Goal: Task Accomplishment & Management: Manage account settings

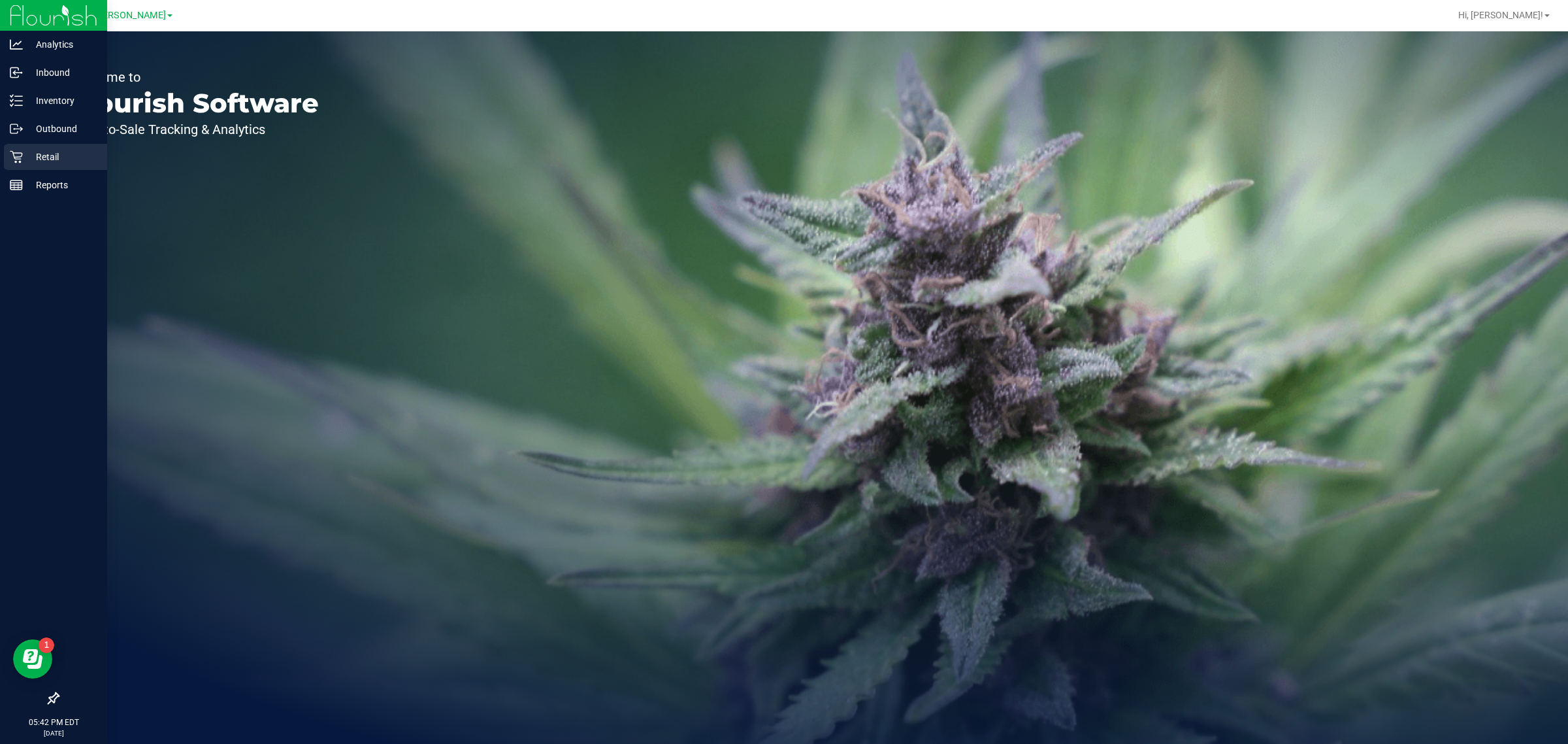
click at [38, 163] on p "Retail" at bounding box center [62, 157] width 79 height 16
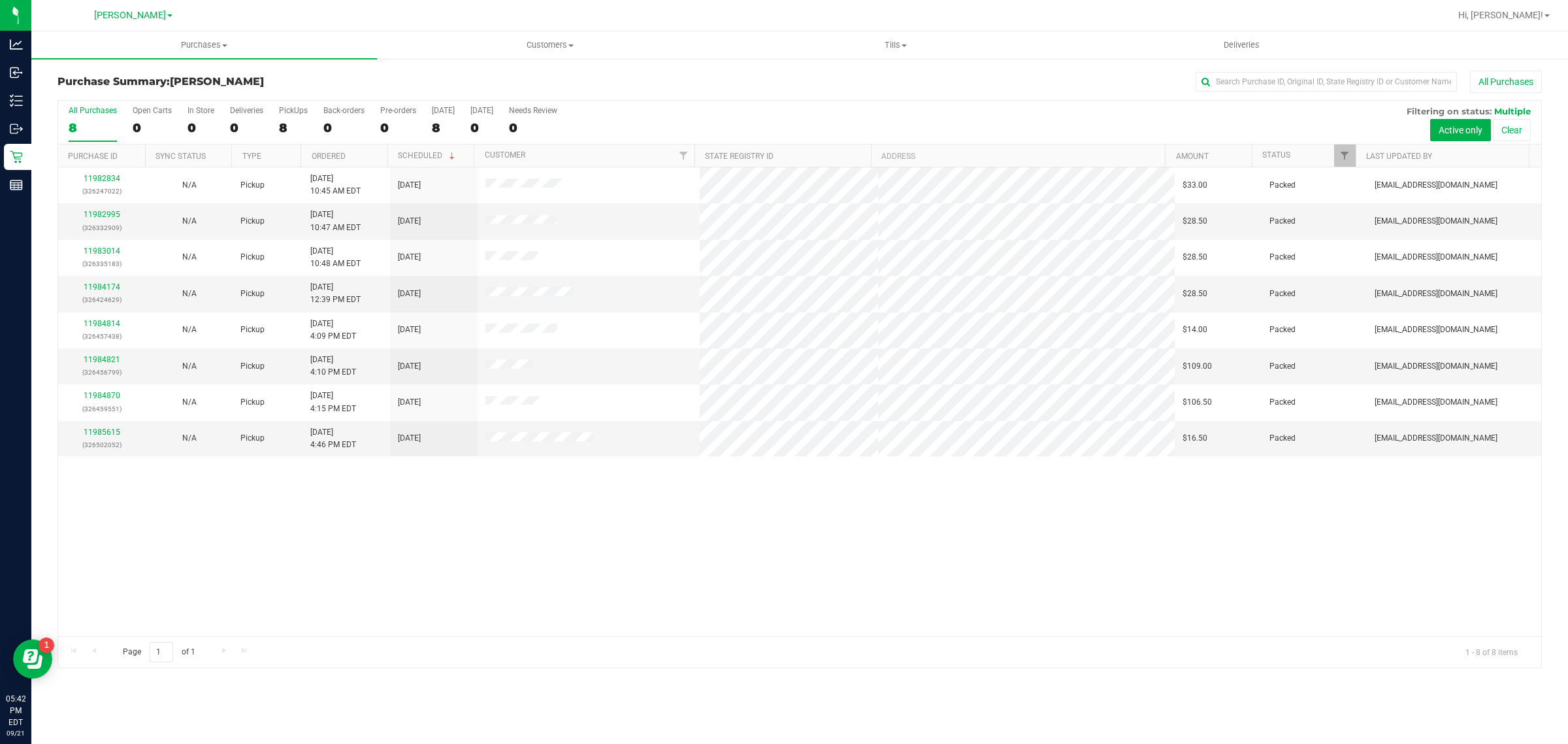
click at [595, 613] on div "11982834 (326247022) N/A Pickup [DATE] 10:45 AM EDT 9/21/2025 $33.00 Packed [EM…" at bounding box center [799, 401] width 1483 height 469
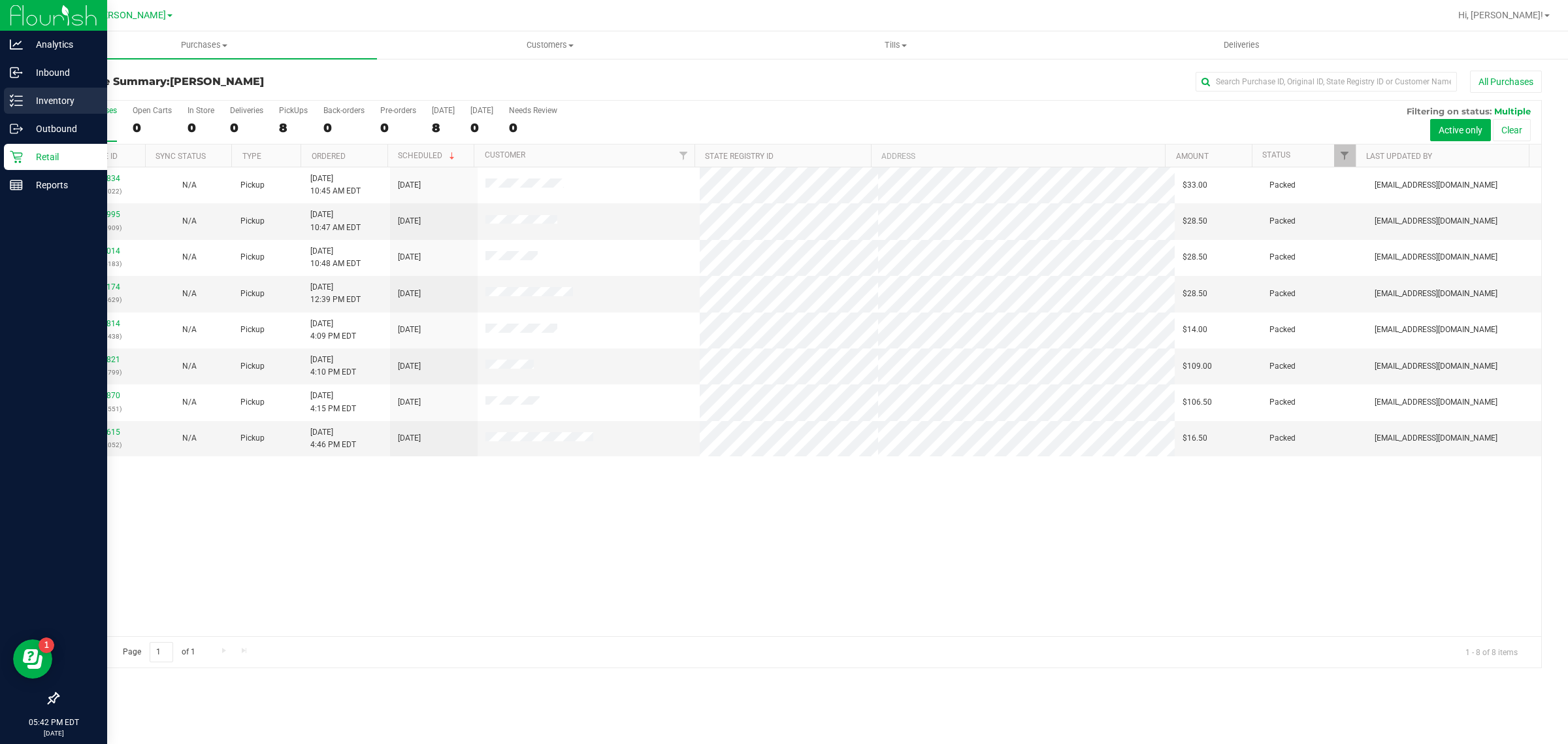
click at [49, 96] on p "Inventory" at bounding box center [62, 101] width 79 height 16
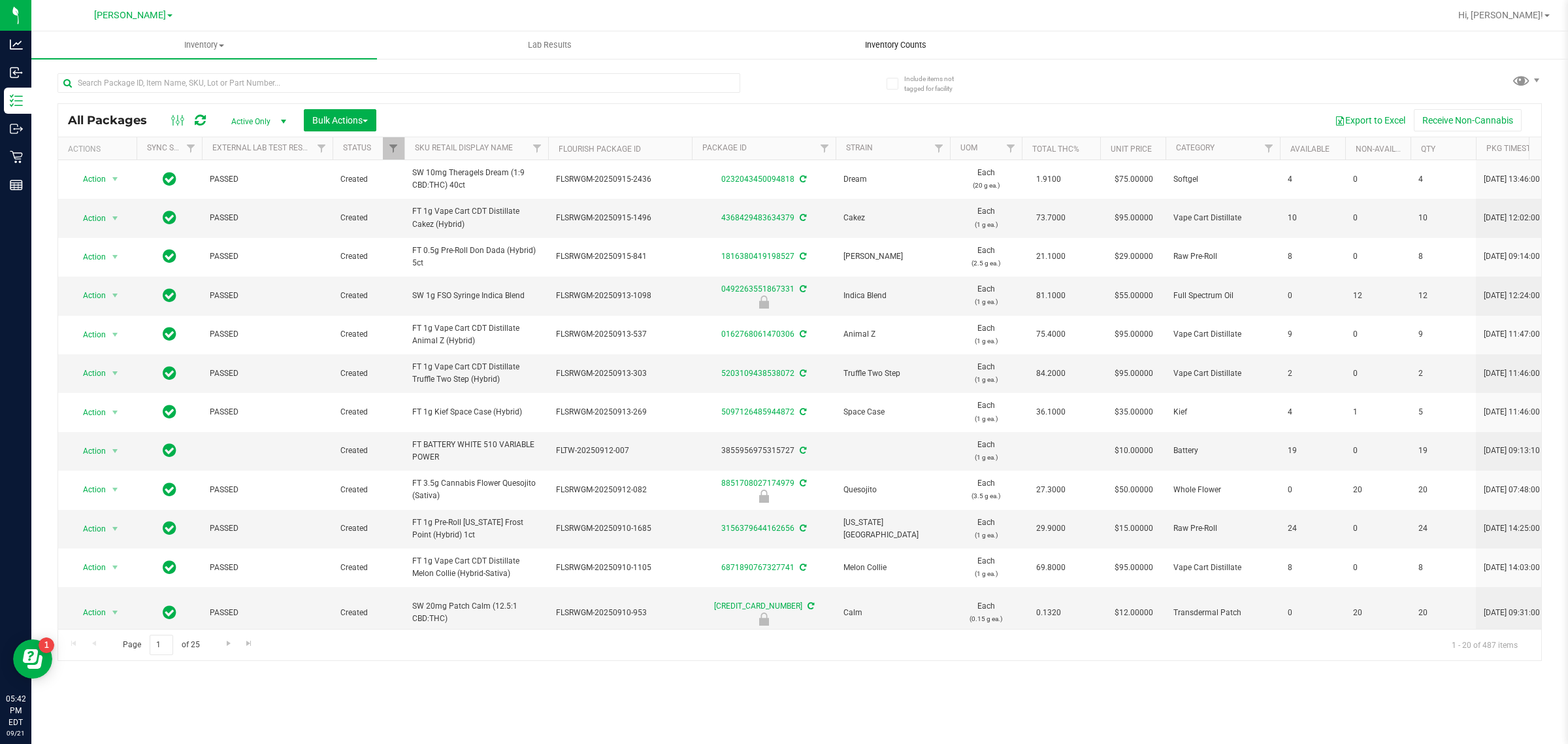
click at [916, 51] on uib-tab-heading "Inventory Counts" at bounding box center [895, 45] width 344 height 26
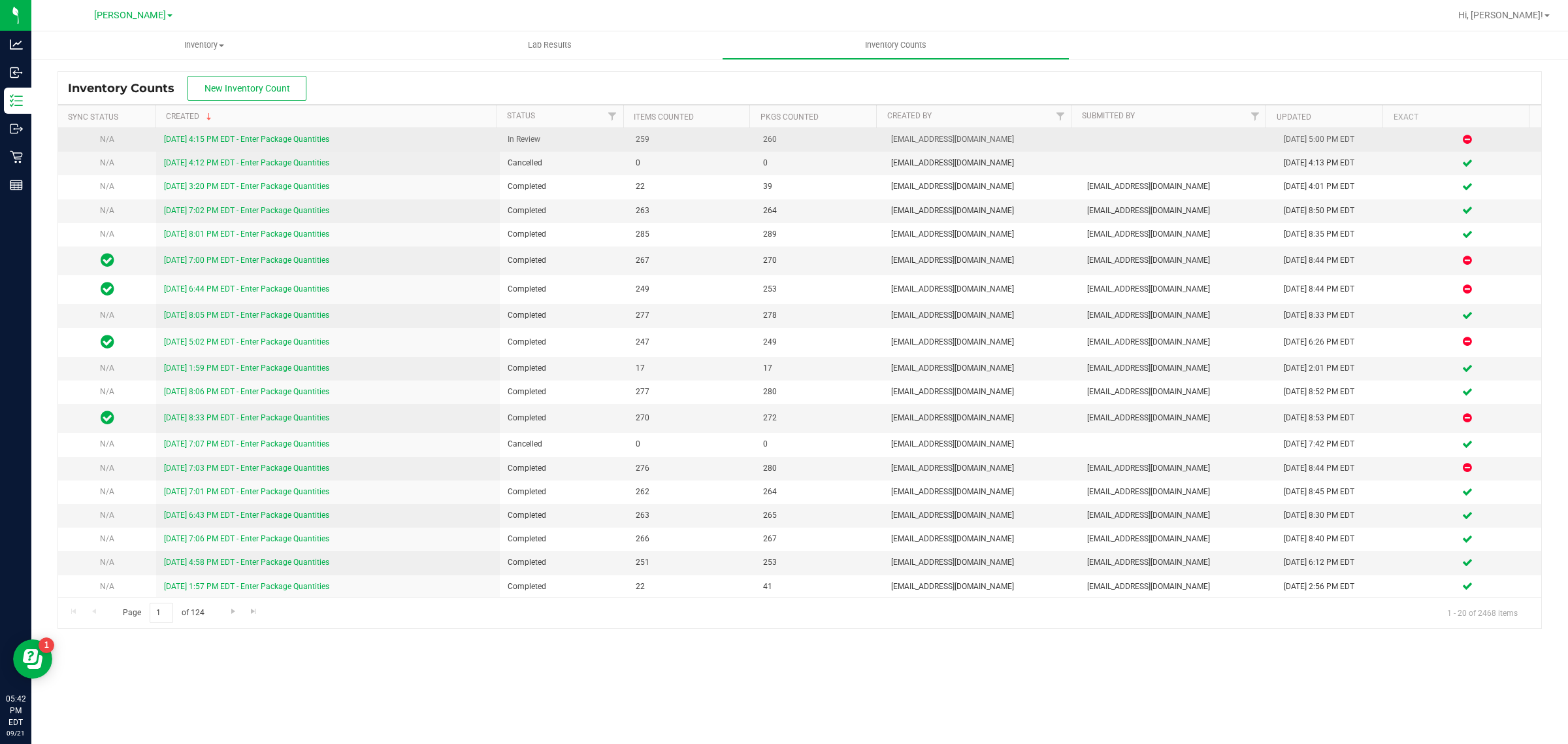
click at [250, 137] on link "[DATE] 4:15 PM EDT - Enter Package Quantities" at bounding box center [247, 138] width 165 height 9
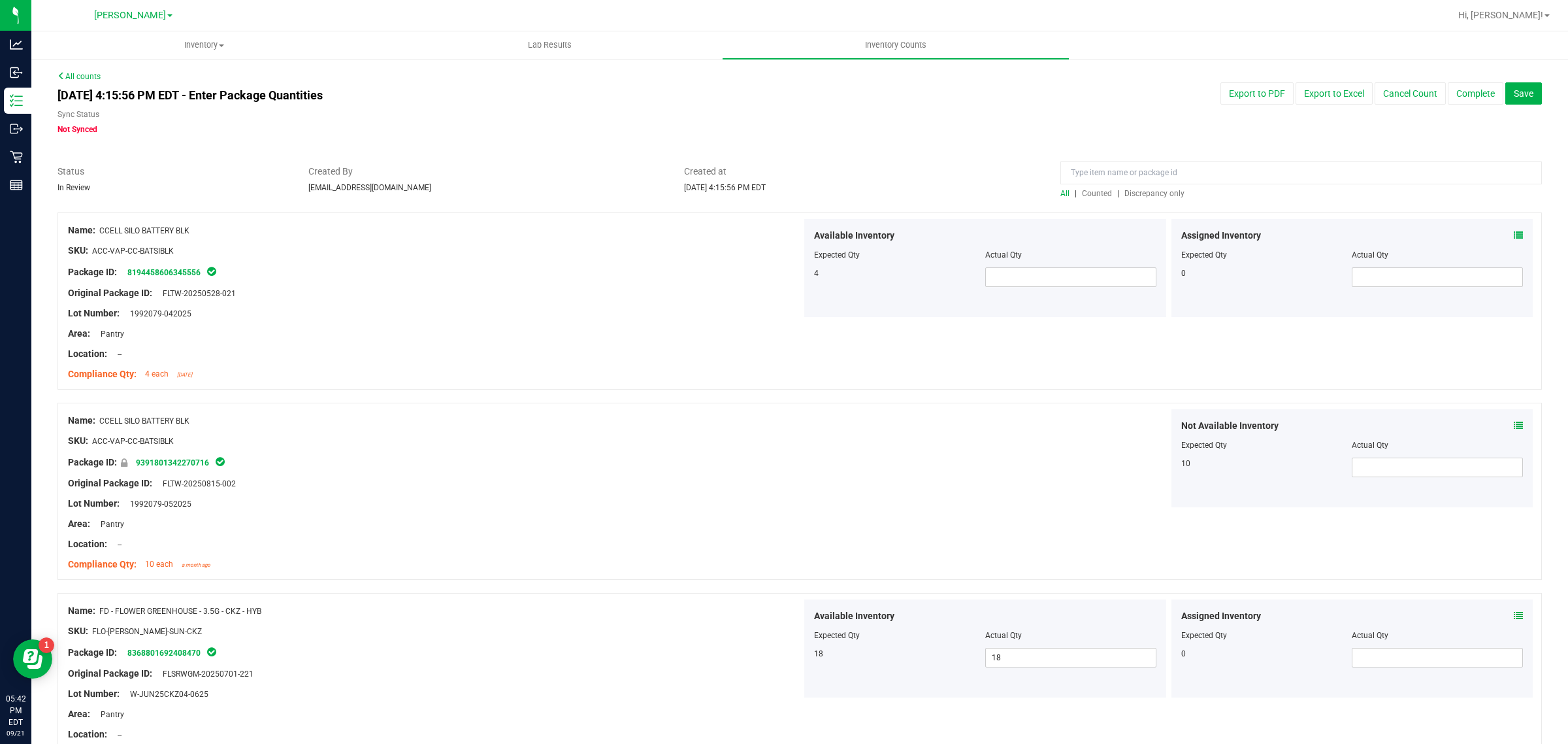
drag, startPoint x: 1093, startPoint y: 187, endPoint x: 1088, endPoint y: 196, distance: 10.3
click at [1092, 187] on div "All | Counted | Discrepancy only" at bounding box center [1301, 193] width 482 height 12
click at [1088, 197] on span "Counted" at bounding box center [1097, 193] width 30 height 9
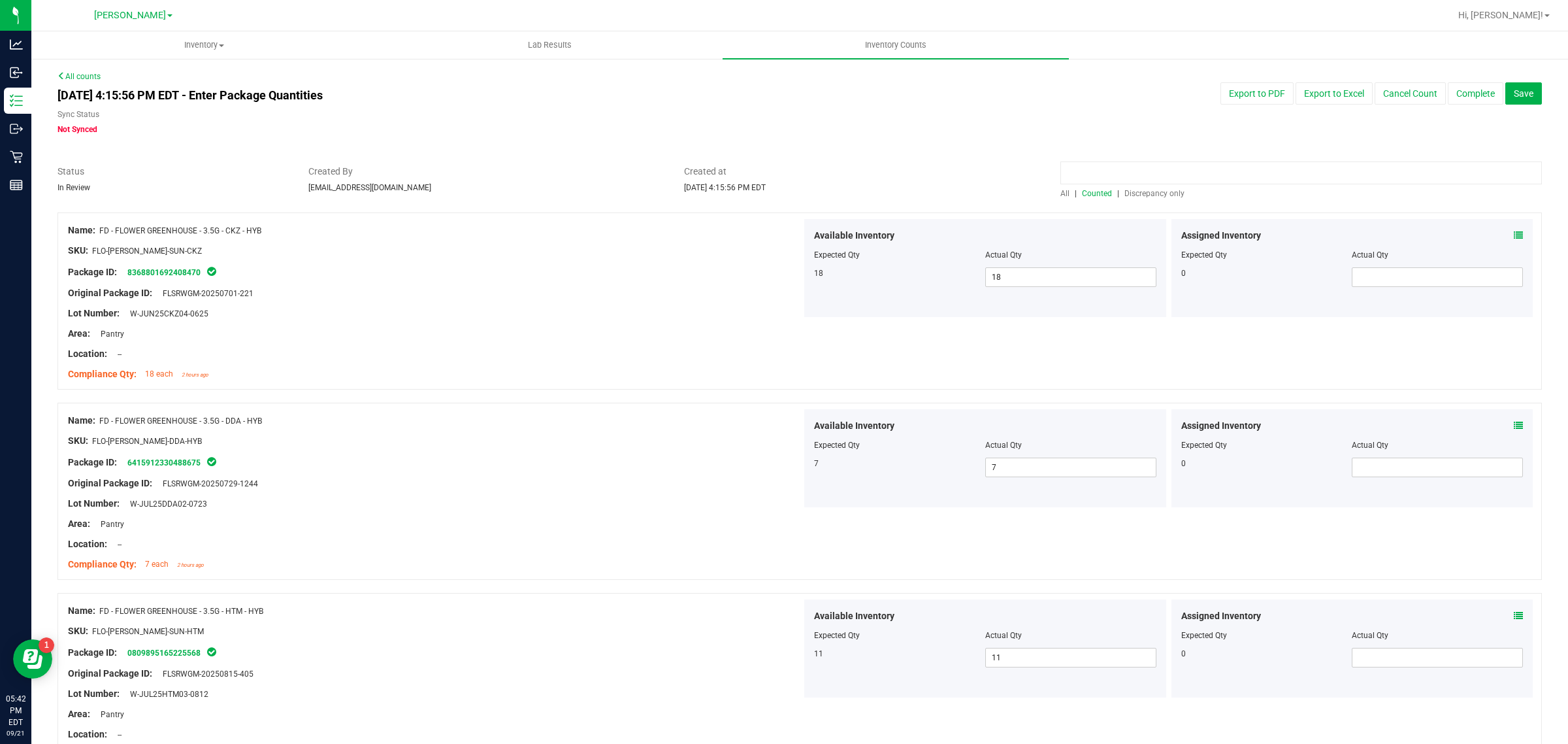
click at [1140, 167] on input at bounding box center [1301, 172] width 482 height 23
type input "mbl"
click at [592, 270] on div "Package ID: 0225020881941804" at bounding box center [434, 272] width 734 height 16
click at [1514, 234] on icon at bounding box center [1518, 235] width 9 height 9
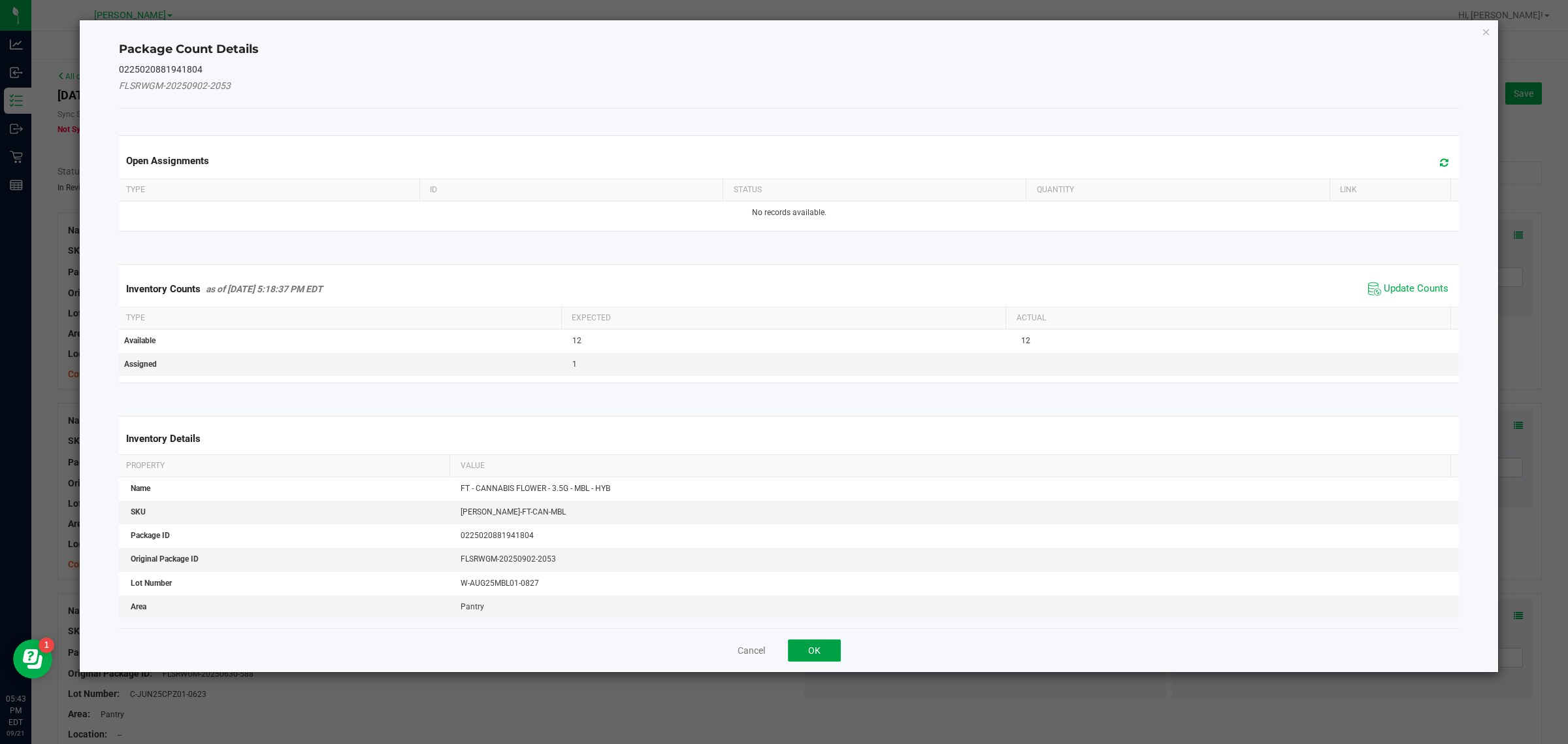
click at [821, 645] on button "OK" at bounding box center [813, 650] width 53 height 22
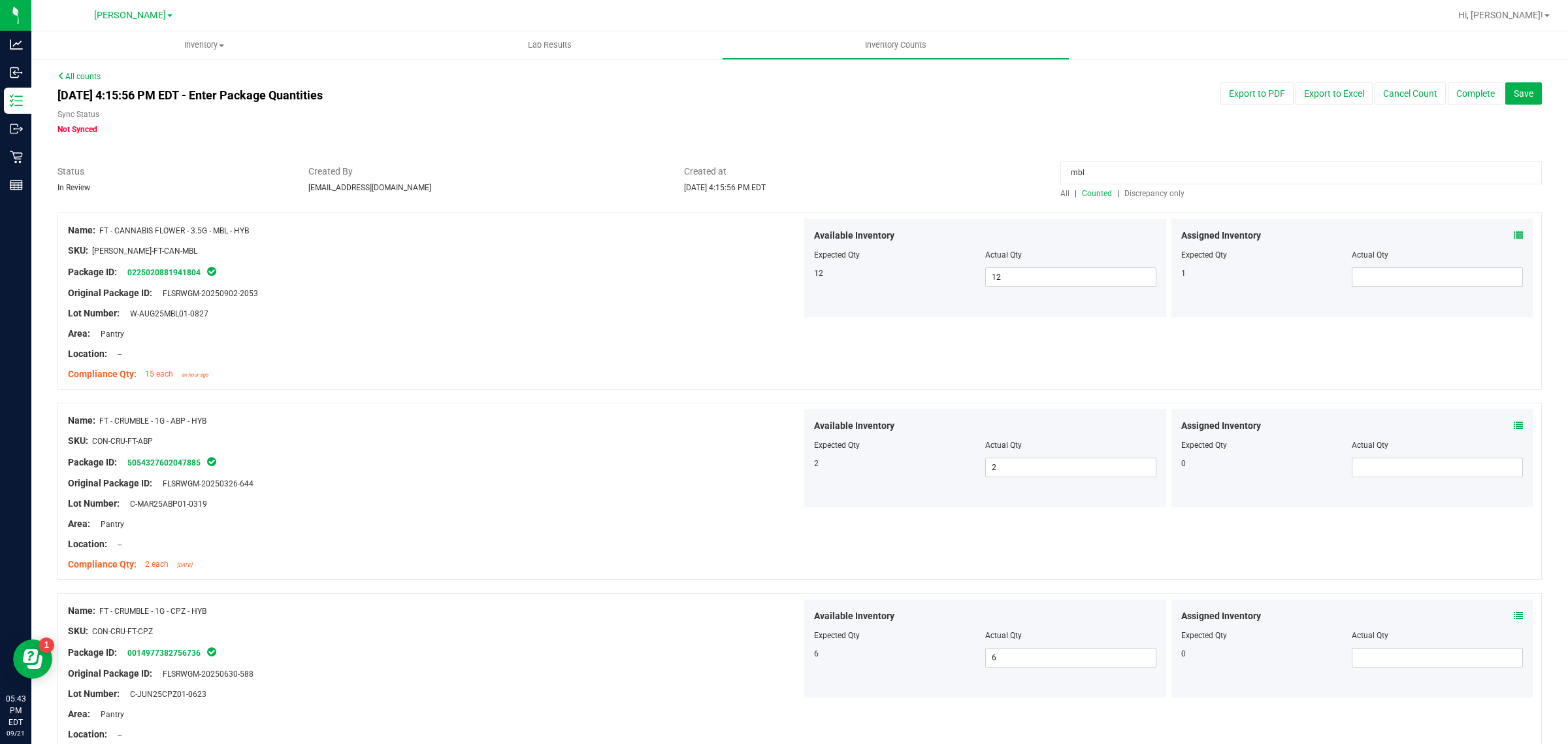
click at [1514, 229] on span at bounding box center [1518, 236] width 9 height 14
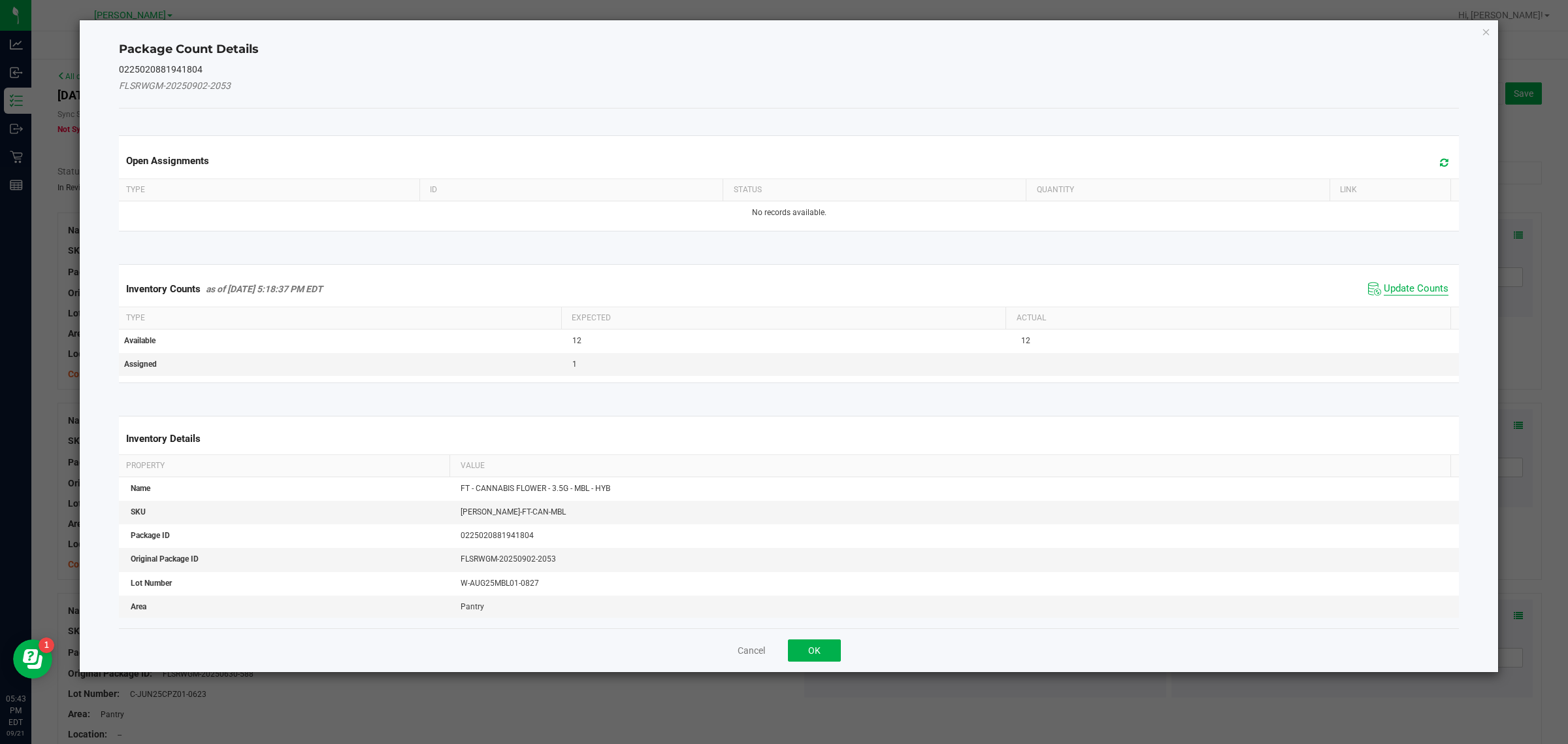
click at [1402, 284] on span "Update Counts" at bounding box center [1416, 289] width 65 height 13
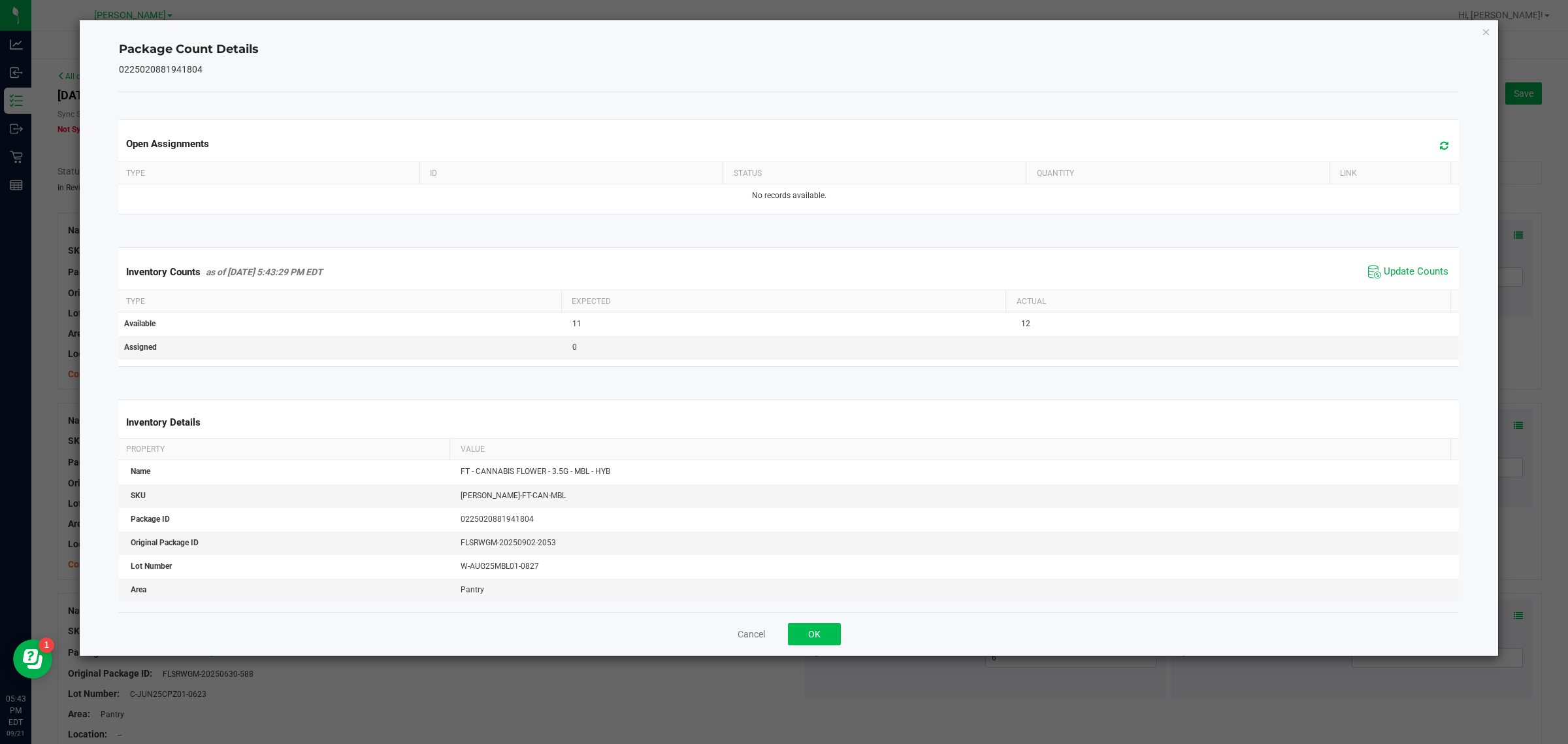
drag, startPoint x: 829, startPoint y: 618, endPoint x: 823, endPoint y: 632, distance: 15.2
click at [825, 629] on div "Cancel OK" at bounding box center [788, 633] width 1341 height 44
click at [820, 634] on button "OK" at bounding box center [813, 633] width 53 height 22
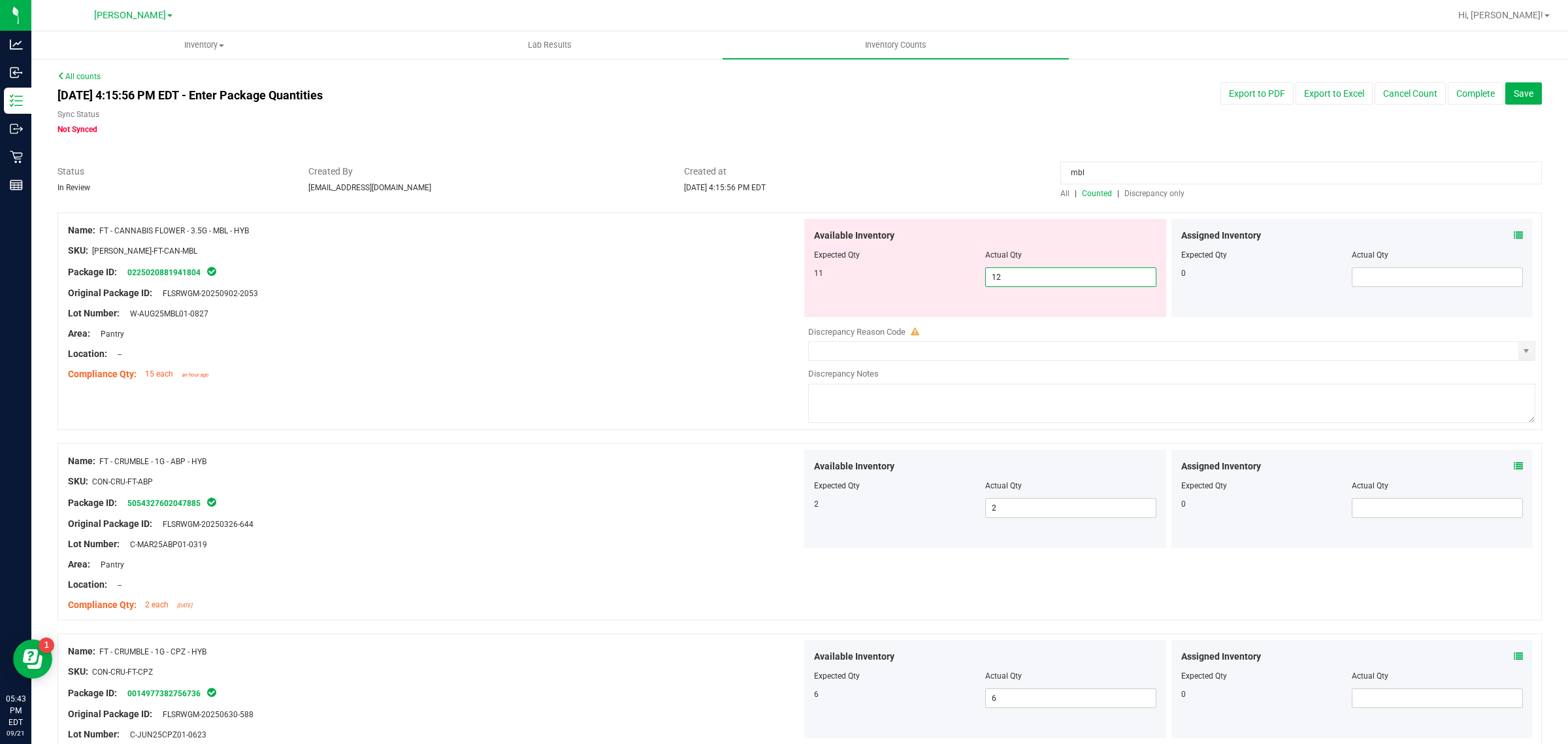
drag, startPoint x: 1063, startPoint y: 277, endPoint x: 539, endPoint y: 277, distance: 524.0
click at [539, 277] on div "Name: FT - CANNABIS FLOWER - 3.5G - MBL - HYB SKU: [PERSON_NAME]-FT-CAN-MBL Pac…" at bounding box center [799, 321] width 1484 height 218
type input "11"
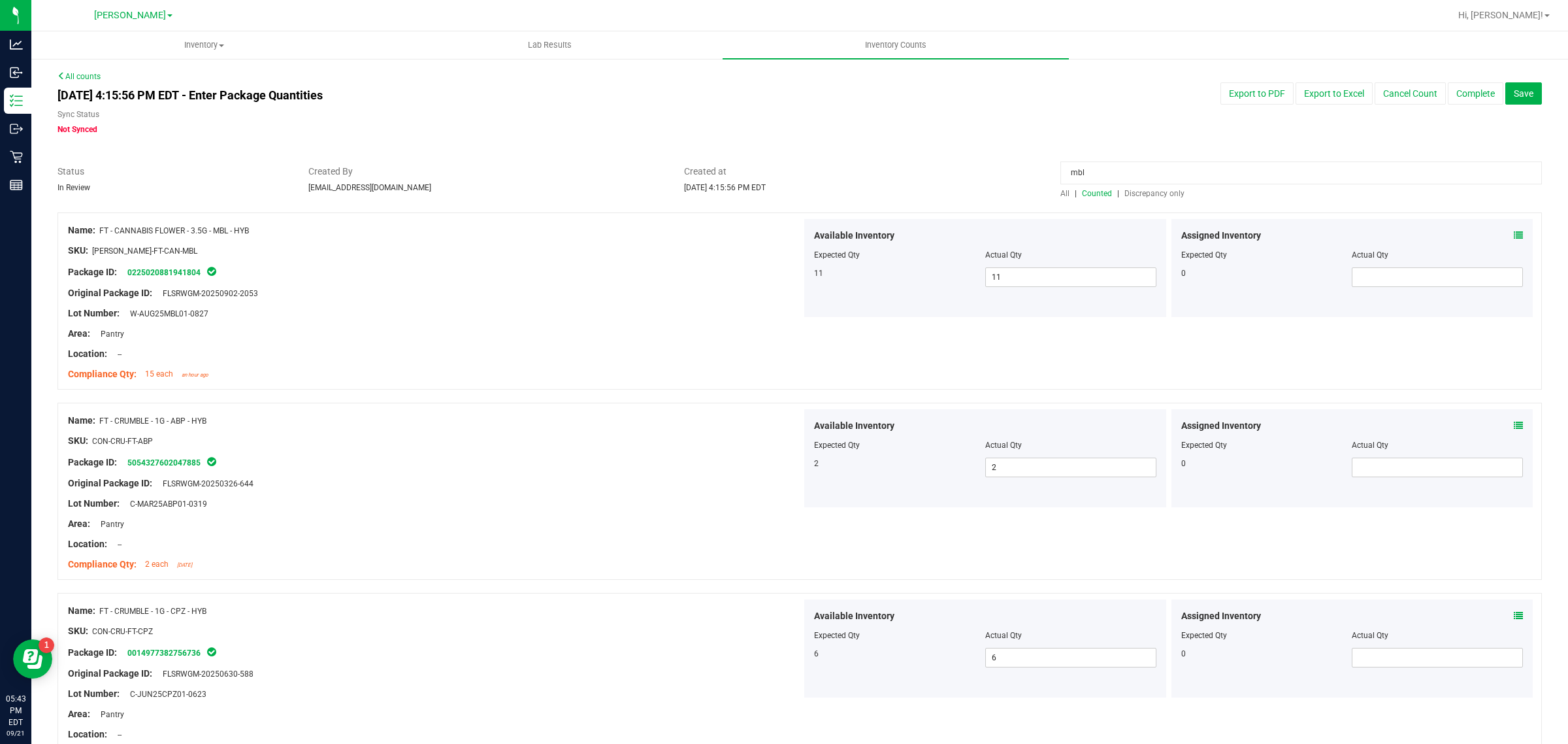
click at [557, 317] on div "Lot Number: W-AUG25MBL01-0827" at bounding box center [434, 314] width 734 height 14
click at [1193, 126] on div "[DATE] 4:15:56 PM EDT - Enter Package Quantities Sync Status Not Synced Export …" at bounding box center [799, 109] width 1504 height 53
click at [1510, 100] on button "Save" at bounding box center [1523, 94] width 37 height 22
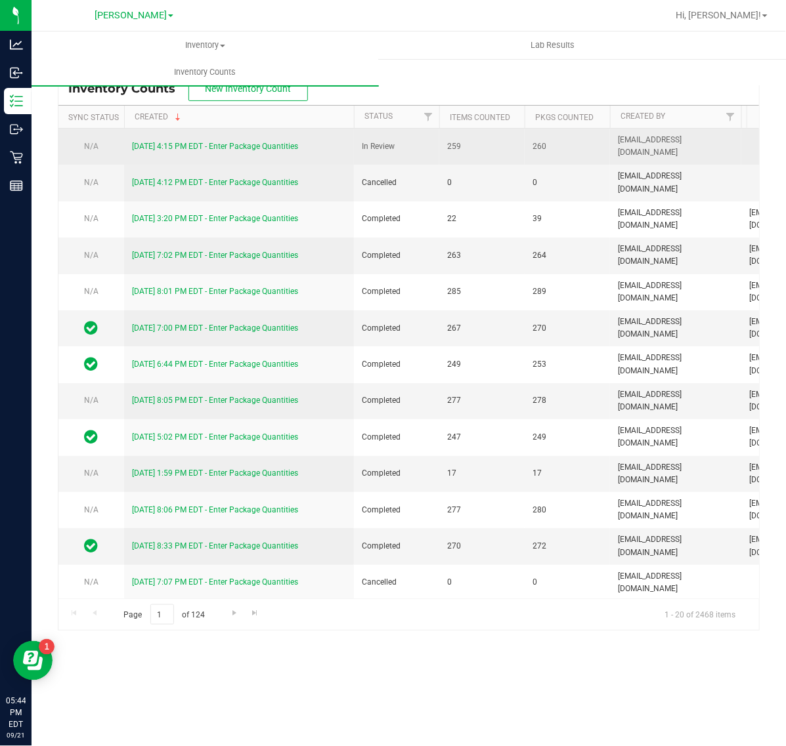
click at [200, 150] on link "[DATE] 4:15 PM EDT - Enter Package Quantities" at bounding box center [215, 146] width 166 height 9
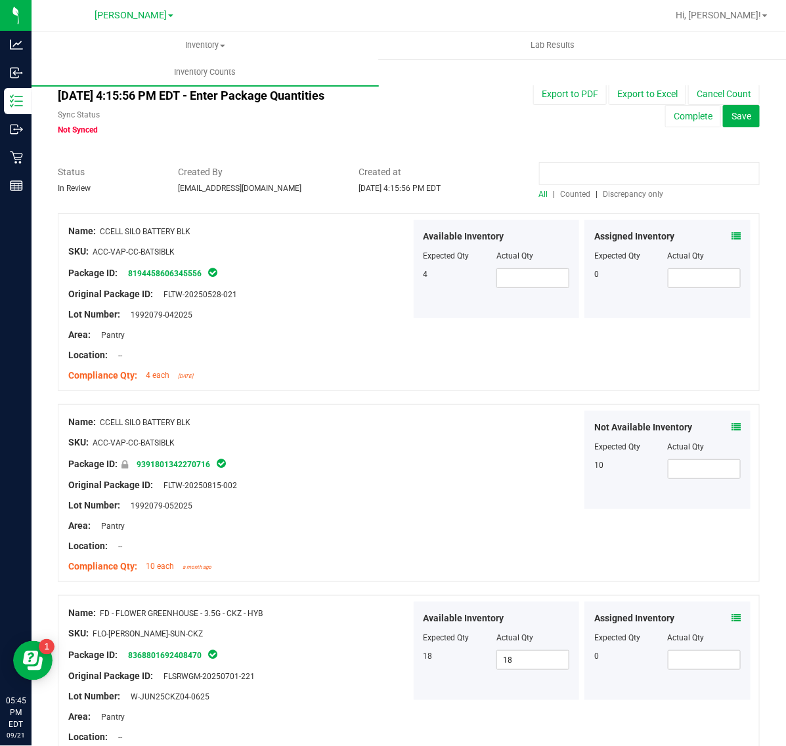
click at [598, 177] on input at bounding box center [649, 173] width 221 height 23
click at [639, 182] on input at bounding box center [649, 173] width 221 height 23
type input "mbl"
click at [325, 381] on div "Compliance Qty: 4 each [DATE]" at bounding box center [239, 376] width 343 height 14
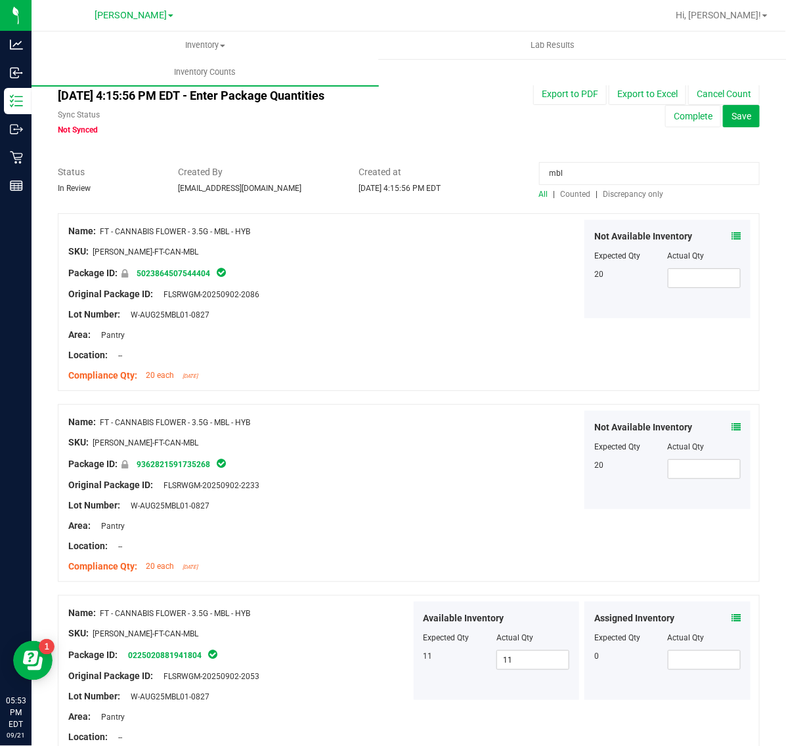
click at [379, 302] on div at bounding box center [239, 304] width 343 height 7
click at [566, 192] on span "Counted" at bounding box center [575, 194] width 30 height 9
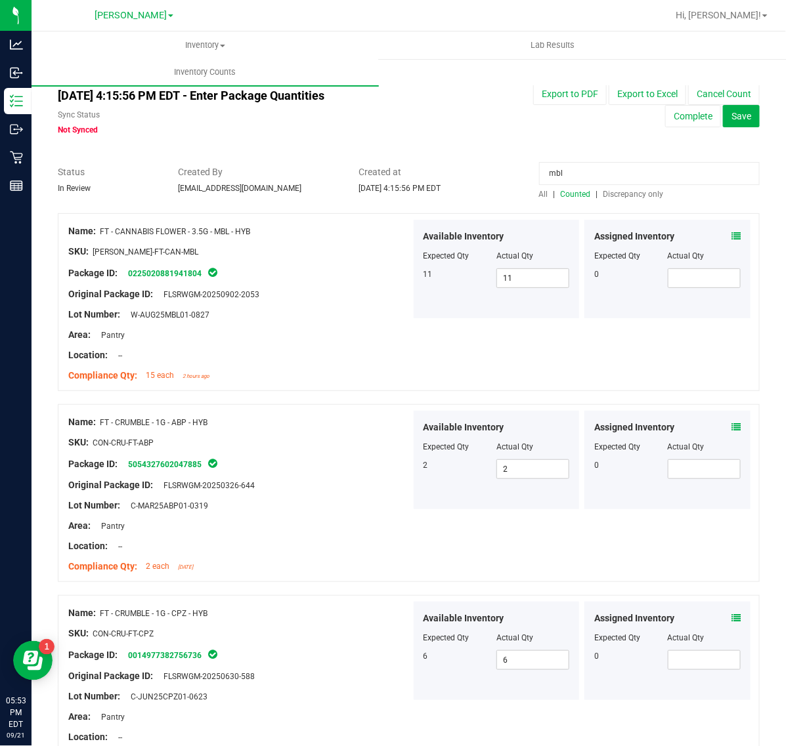
click at [717, 238] on div "Assigned Inventory" at bounding box center [667, 237] width 146 height 14
click at [731, 240] on icon at bounding box center [735, 236] width 9 height 9
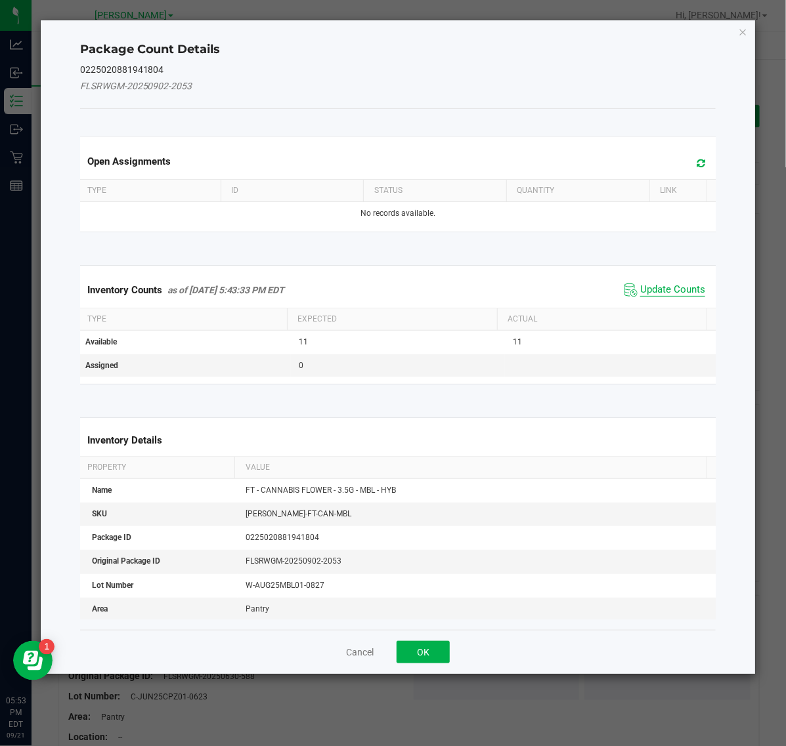
click at [642, 291] on span "Update Counts" at bounding box center [672, 290] width 65 height 13
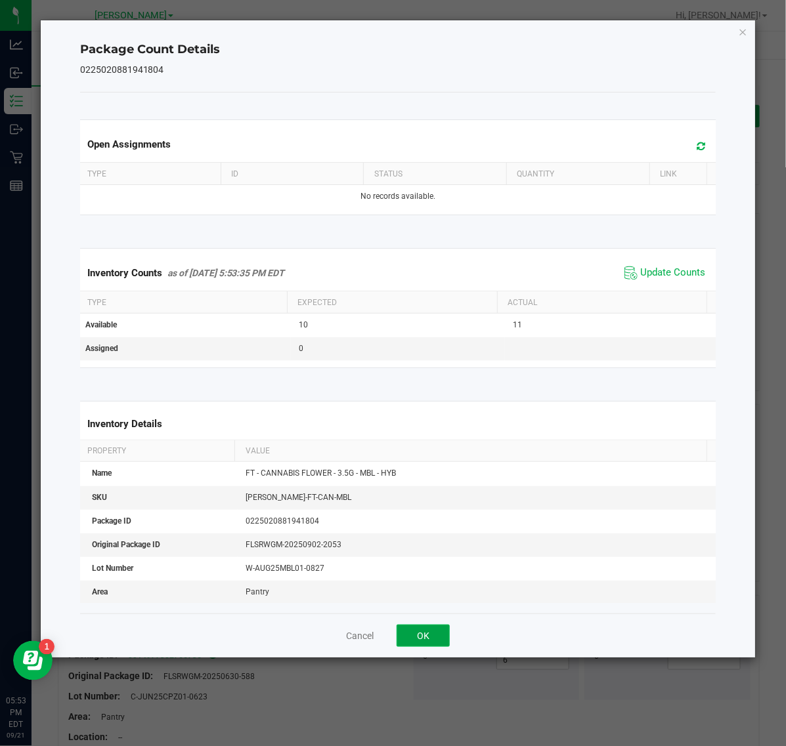
drag, startPoint x: 412, startPoint y: 635, endPoint x: 459, endPoint y: 464, distance: 177.7
click at [412, 635] on button "OK" at bounding box center [422, 636] width 53 height 22
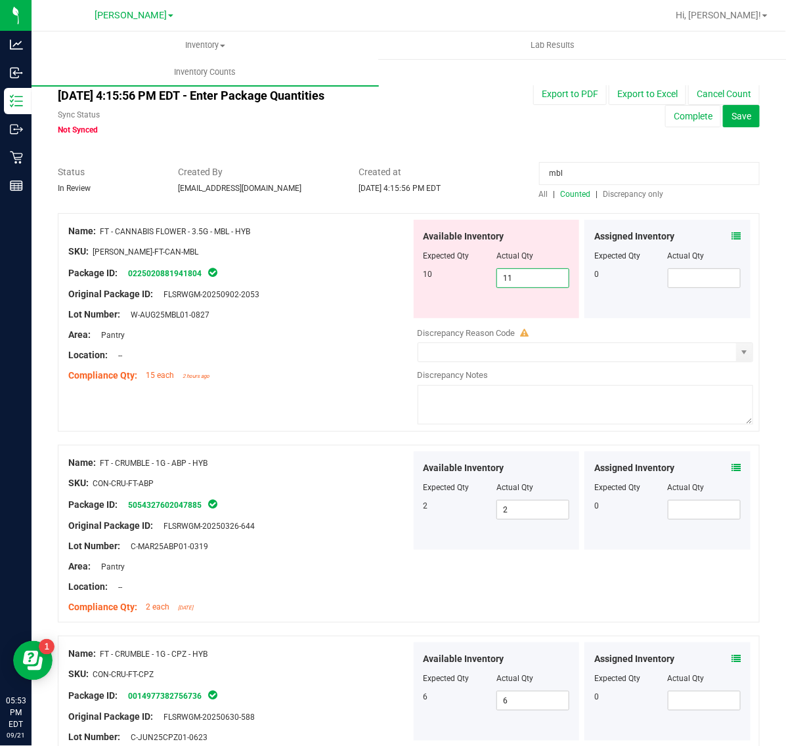
drag, startPoint x: 537, startPoint y: 276, endPoint x: 436, endPoint y: 270, distance: 100.6
click at [436, 270] on div "10 11 11" at bounding box center [496, 278] width 146 height 20
type input "10"
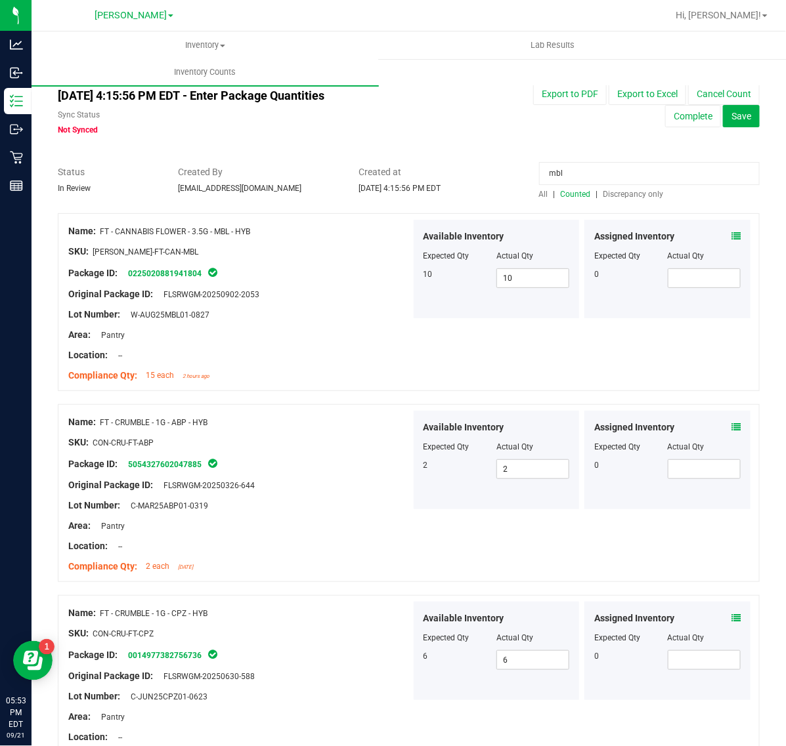
drag, startPoint x: 611, startPoint y: 168, endPoint x: 762, endPoint y: 329, distance: 221.0
click at [113, 168] on div "Status In Review Created By [EMAIL_ADDRESS][DOMAIN_NAME] Created at [DATE] 4:15…" at bounding box center [408, 182] width 721 height 35
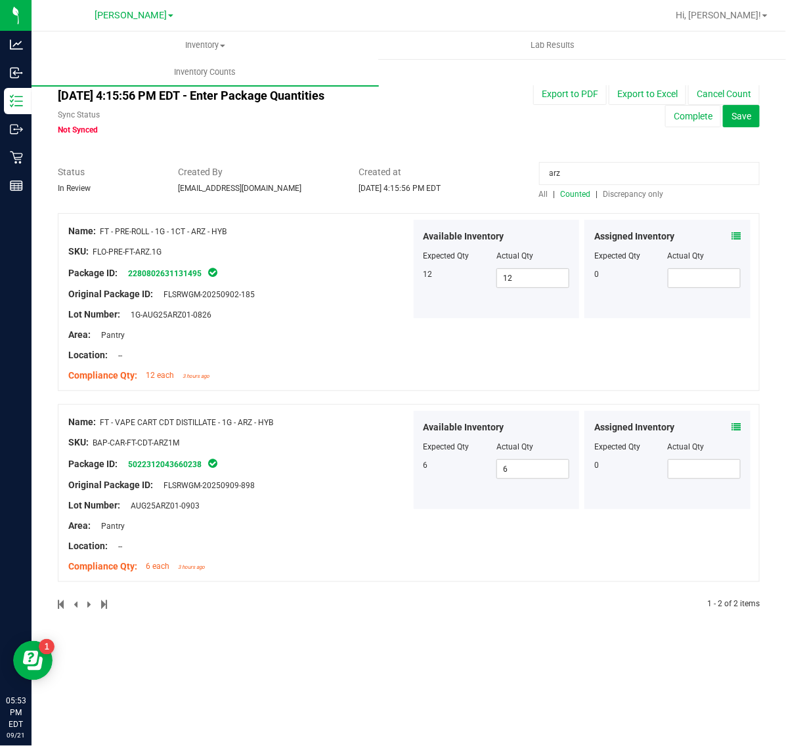
type input "arz"
click at [739, 240] on icon at bounding box center [735, 236] width 9 height 9
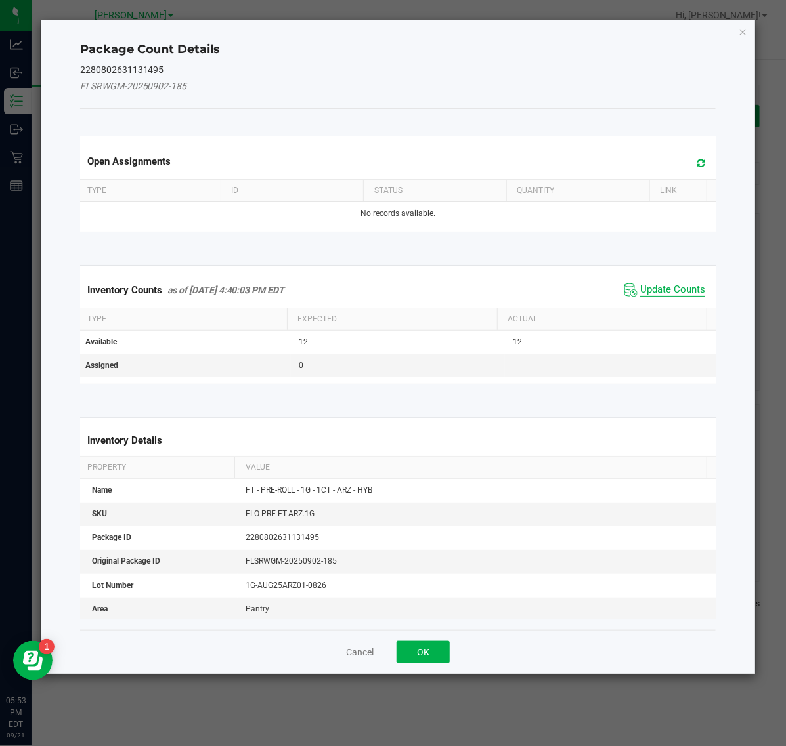
click at [677, 289] on span "Update Counts" at bounding box center [672, 290] width 65 height 13
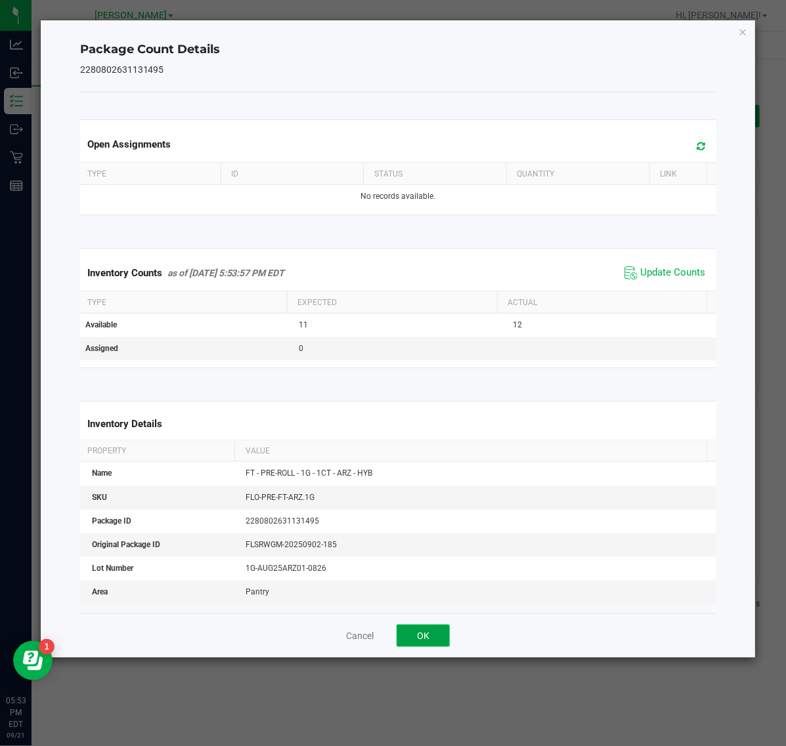
drag, startPoint x: 421, startPoint y: 638, endPoint x: 511, endPoint y: 469, distance: 190.8
click at [424, 627] on button "OK" at bounding box center [422, 636] width 53 height 22
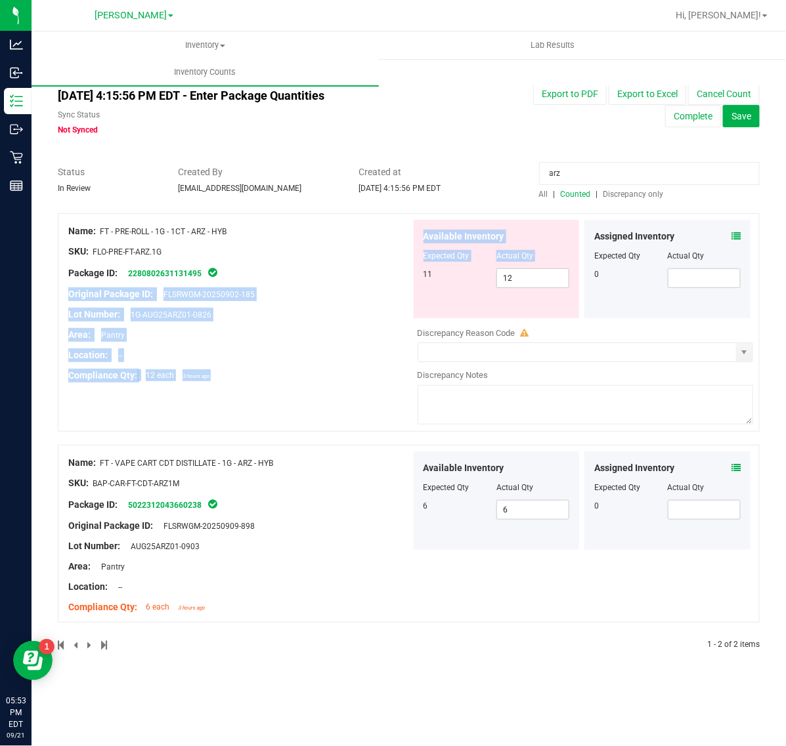
drag, startPoint x: 538, startPoint y: 267, endPoint x: 219, endPoint y: 267, distance: 319.6
click at [219, 267] on div "Name: FT - PRE-ROLL - 1G - 1CT - ARZ - HYB SKU: FLO-PRE-FT-ARZ.1G Package ID: 2…" at bounding box center [409, 322] width 702 height 219
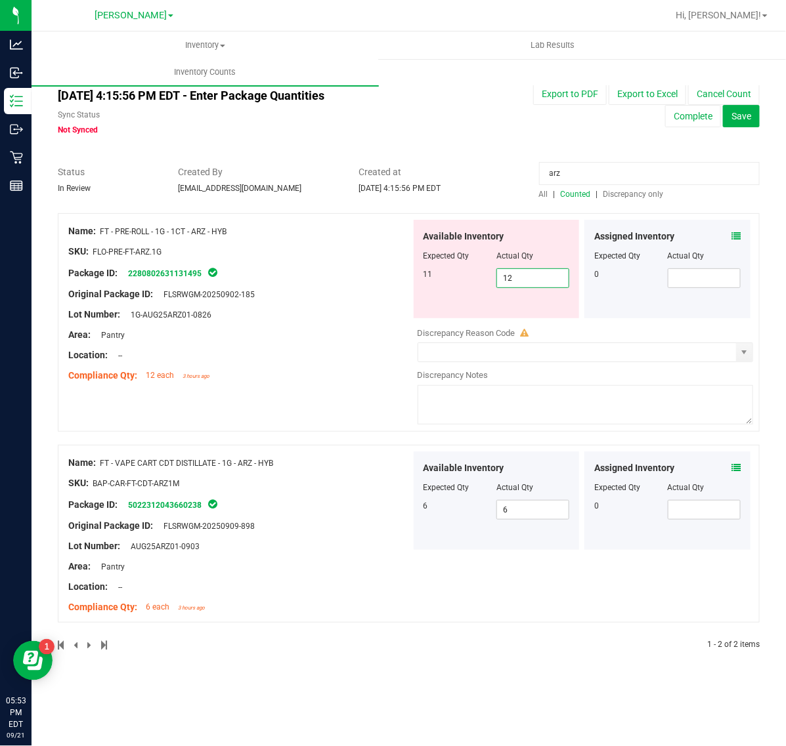
drag, startPoint x: 565, startPoint y: 281, endPoint x: 558, endPoint y: 280, distance: 6.6
click at [560, 280] on span "12 12" at bounding box center [532, 278] width 73 height 20
click at [555, 280] on input "12" at bounding box center [533, 278] width 72 height 18
type input "1"
type input "11"
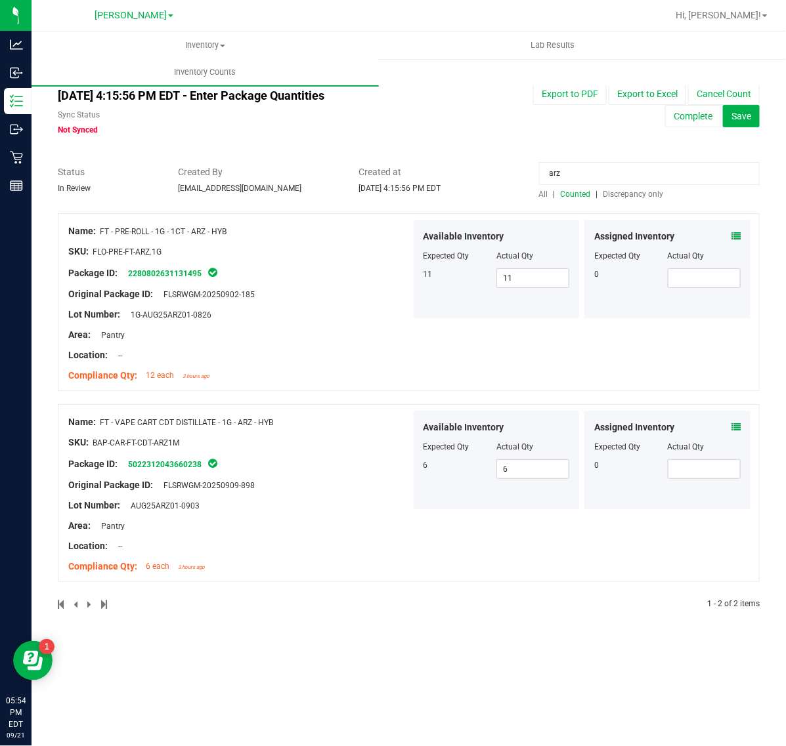
click at [329, 373] on div "Compliance Qty: 12 each 3 hours ago" at bounding box center [239, 376] width 343 height 14
drag, startPoint x: 608, startPoint y: 177, endPoint x: 354, endPoint y: 123, distance: 259.0
click at [354, 123] on div "All counts [DATE] 4:15:56 PM EDT - Enter Package Quantities Sync Status Not Syn…" at bounding box center [409, 349] width 702 height 556
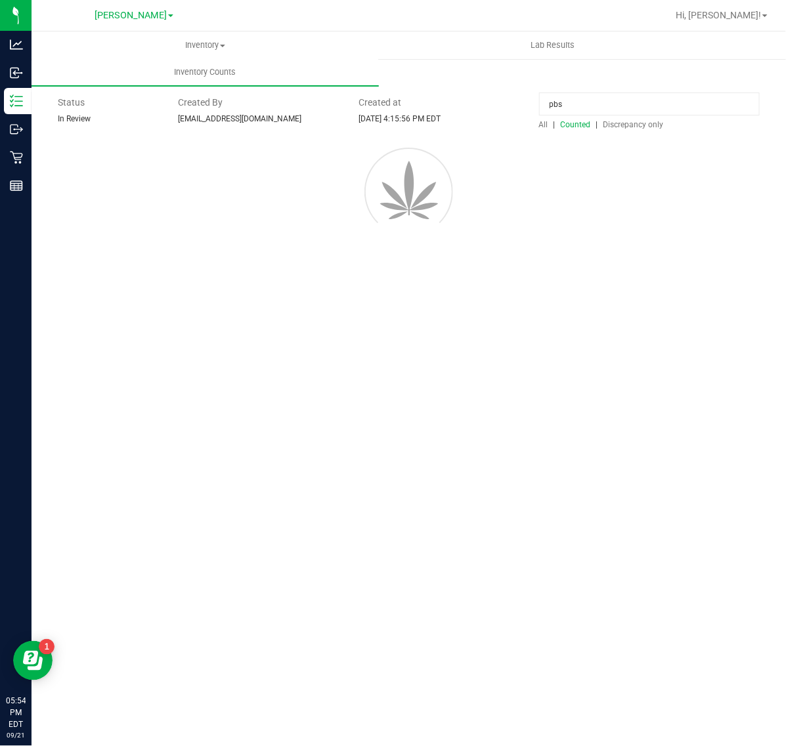
click at [468, 363] on div "Inventory All packages All inventory Waste log Create inventory Lab Results Inv…" at bounding box center [409, 389] width 754 height 715
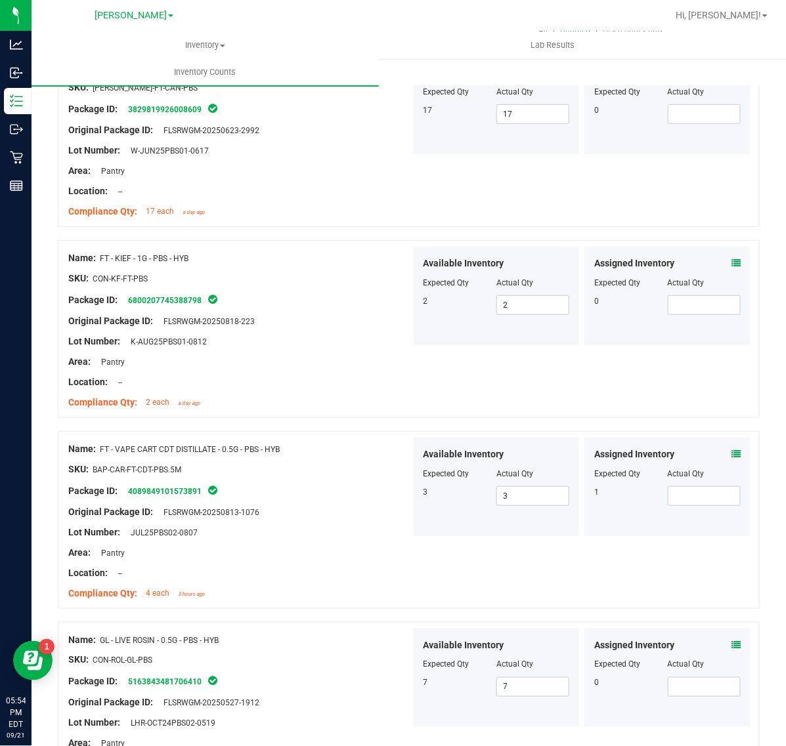
scroll to position [246, 0]
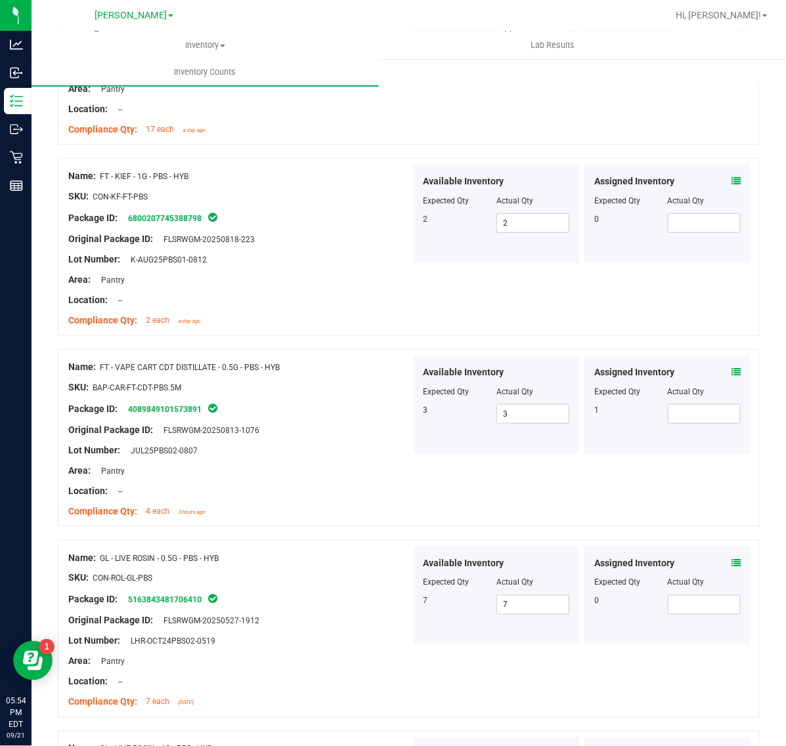
click at [731, 369] on icon at bounding box center [735, 372] width 9 height 9
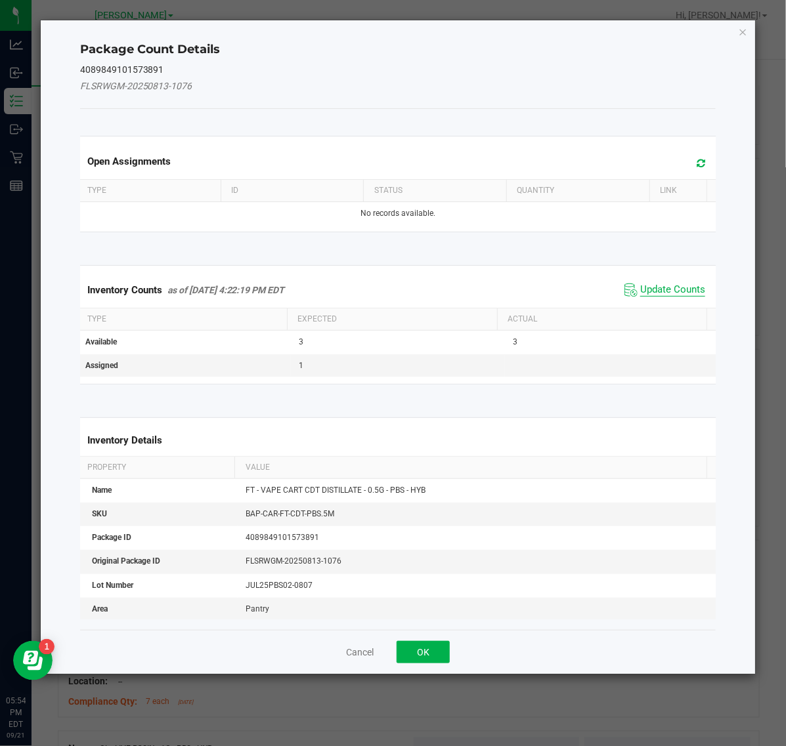
click at [642, 291] on span "Update Counts" at bounding box center [672, 290] width 65 height 13
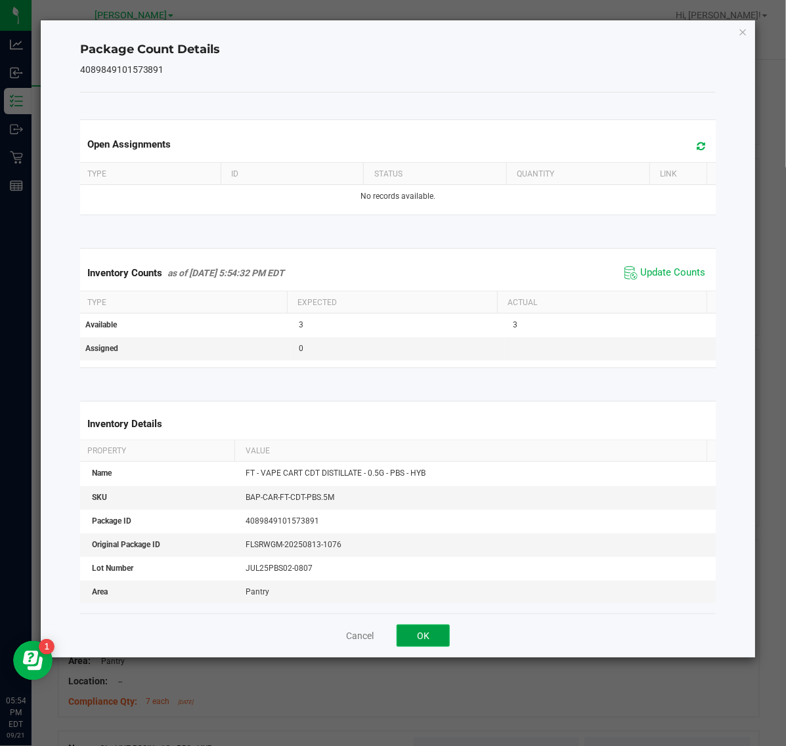
click at [437, 638] on button "OK" at bounding box center [422, 636] width 53 height 22
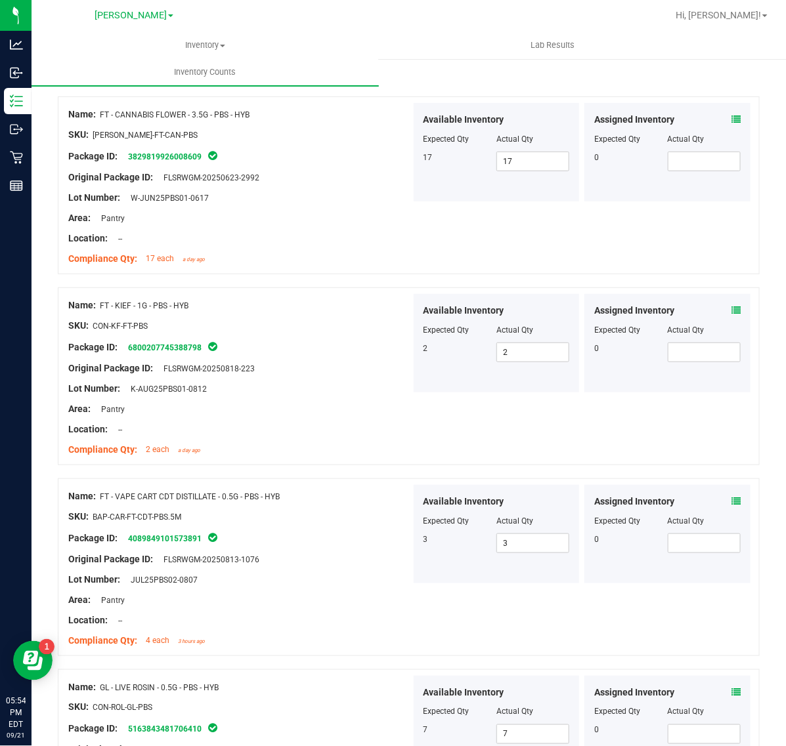
scroll to position [0, 0]
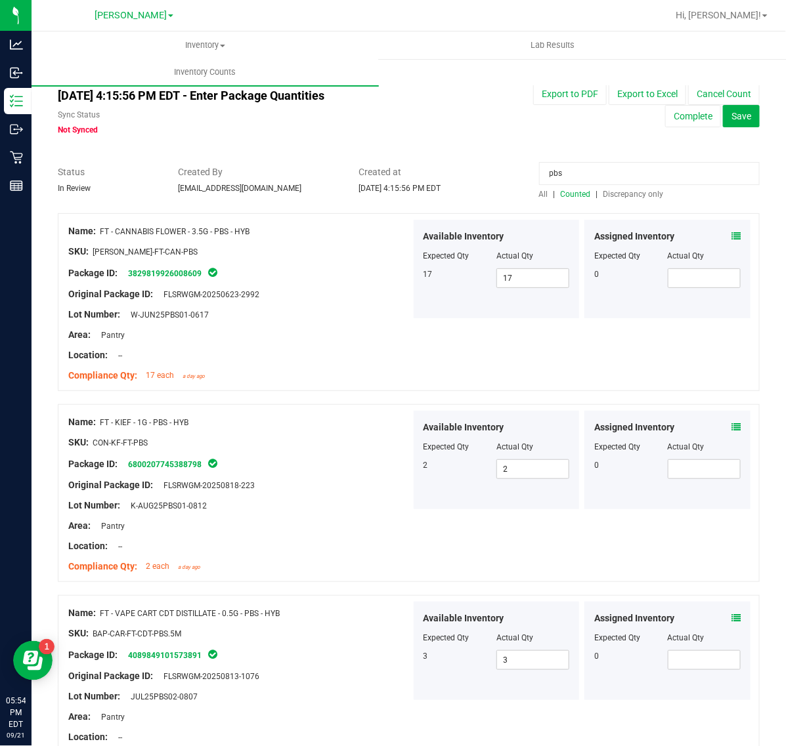
drag, startPoint x: 614, startPoint y: 173, endPoint x: 197, endPoint y: 131, distance: 419.4
click at [197, 131] on div "All counts [DATE] 4:15:56 PM EDT - Enter Package Quantities Sync Status Not Syn…" at bounding box center [409, 635] width 702 height 1129
type input "t12"
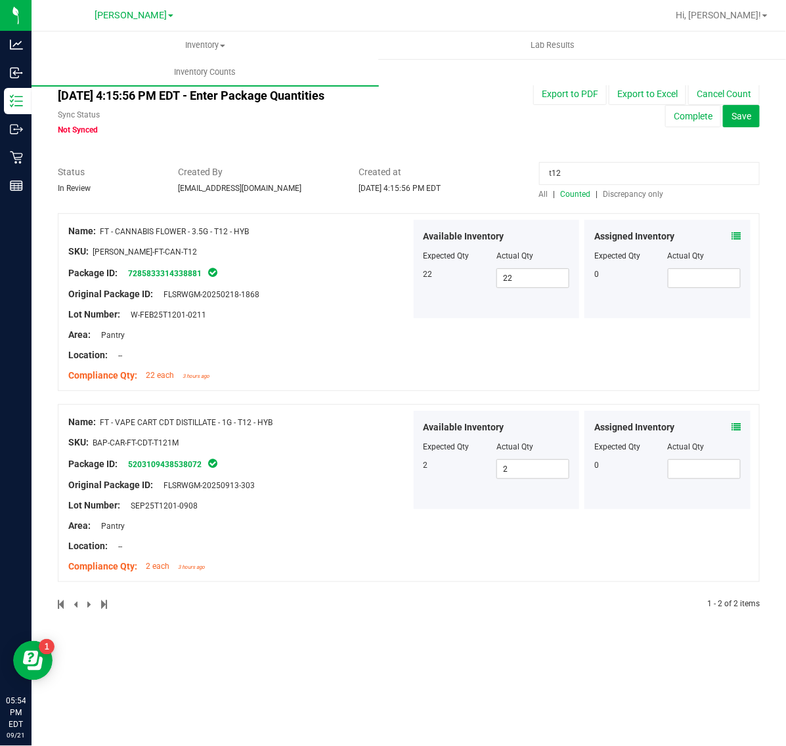
click at [733, 424] on icon at bounding box center [735, 427] width 9 height 9
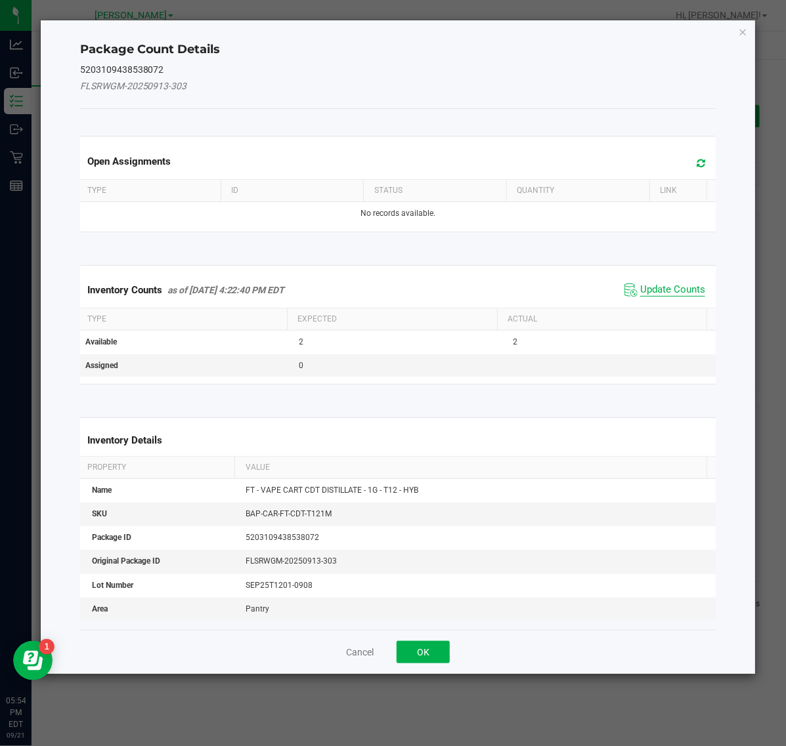
click at [657, 293] on span "Update Counts" at bounding box center [672, 290] width 65 height 13
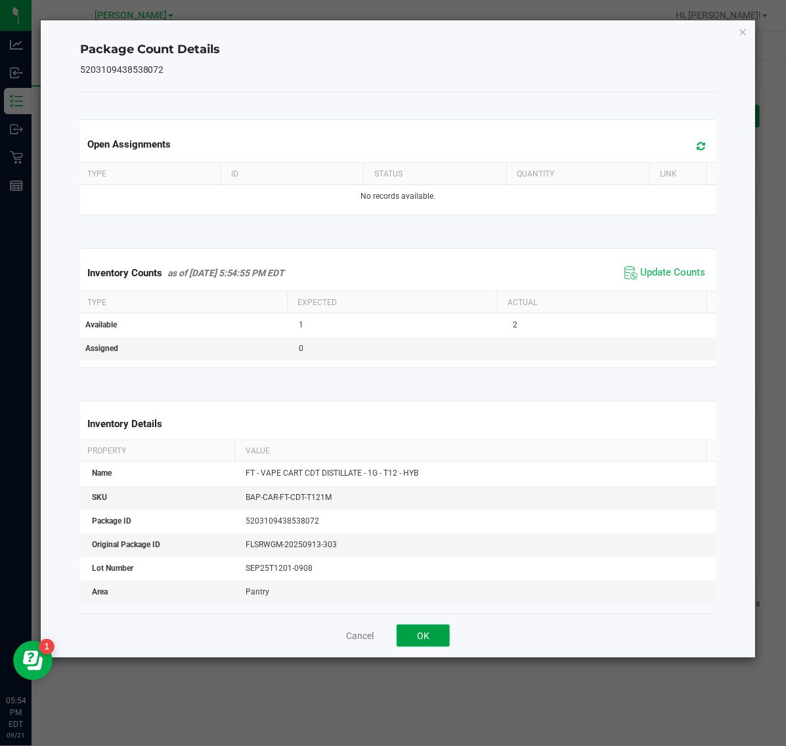
click at [414, 631] on button "OK" at bounding box center [422, 636] width 53 height 22
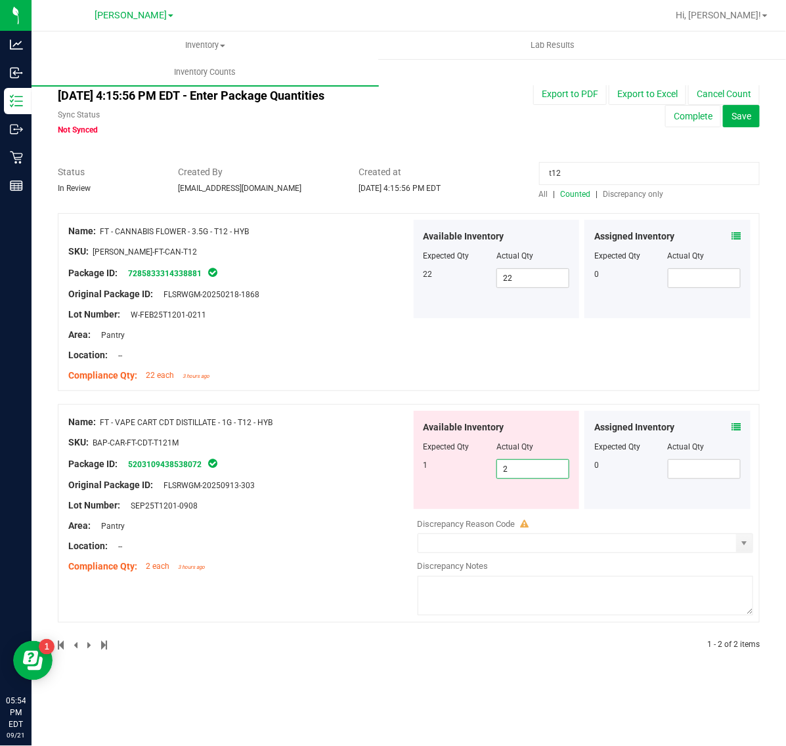
drag, startPoint x: 512, startPoint y: 469, endPoint x: 484, endPoint y: 471, distance: 27.6
click at [484, 471] on div "1 2 2" at bounding box center [496, 469] width 146 height 20
type input "1"
click at [316, 476] on div at bounding box center [239, 475] width 343 height 7
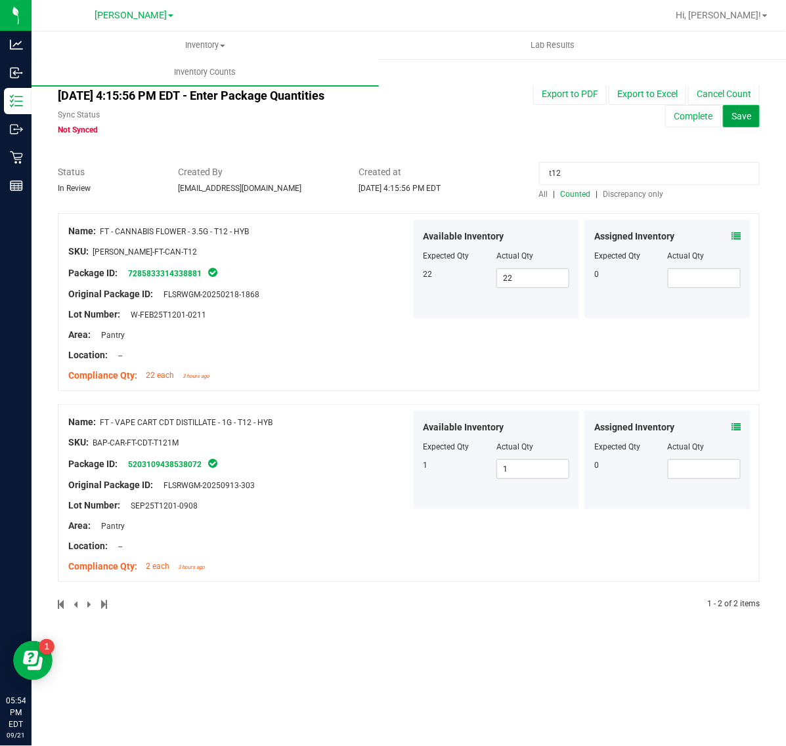
click at [753, 119] on button "Save" at bounding box center [741, 116] width 37 height 22
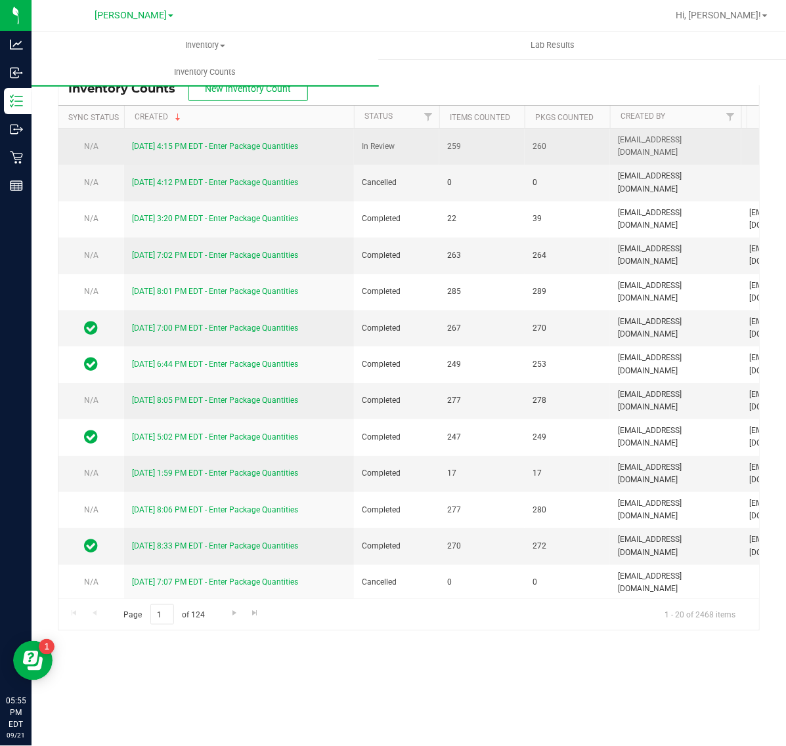
click at [243, 142] on link "[DATE] 4:15 PM EDT - Enter Package Quantities" at bounding box center [215, 146] width 166 height 9
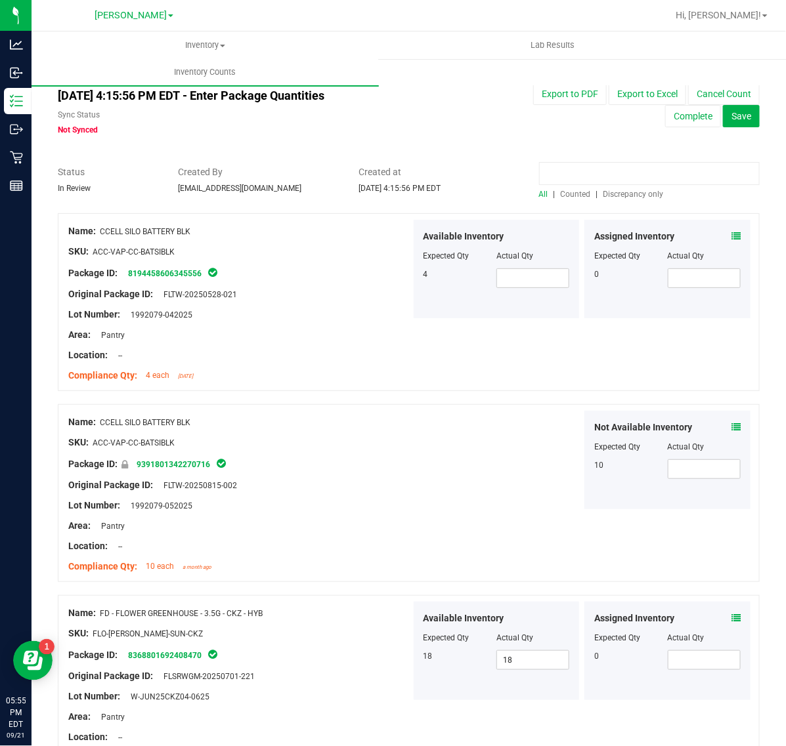
click at [601, 172] on input at bounding box center [649, 173] width 221 height 23
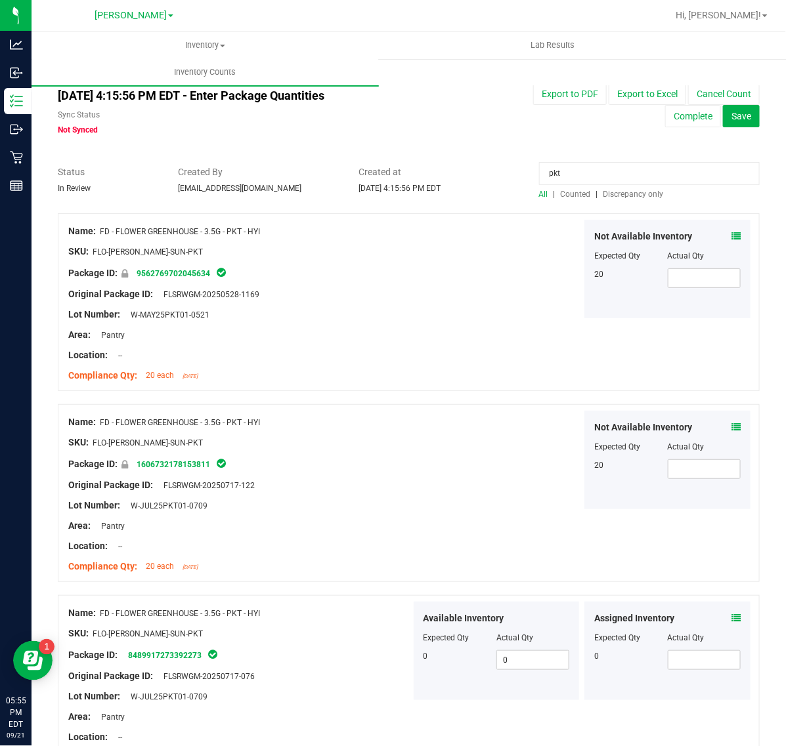
click at [578, 190] on span "Counted" at bounding box center [575, 194] width 30 height 9
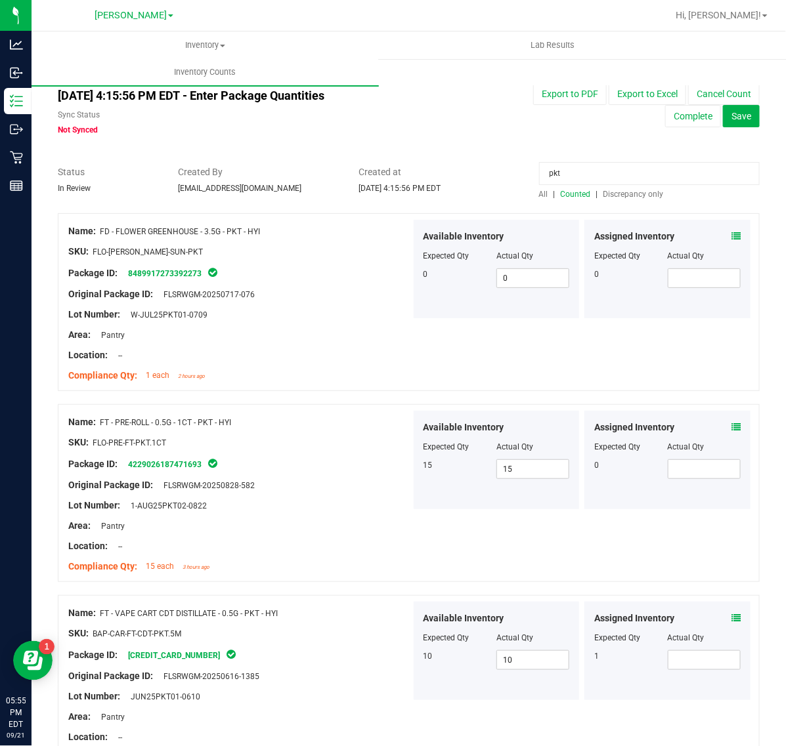
click at [731, 616] on icon at bounding box center [735, 618] width 9 height 9
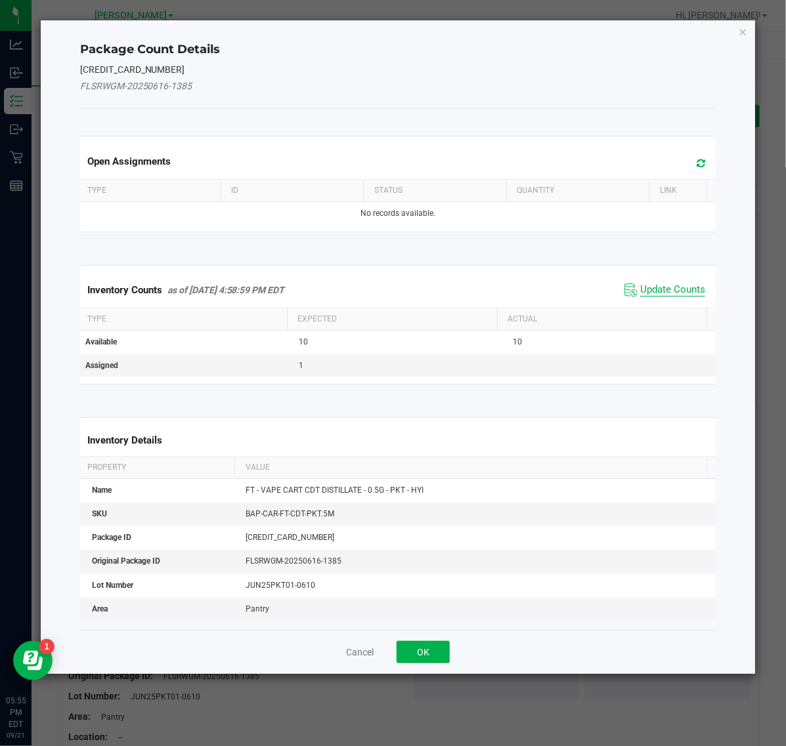
click at [640, 291] on span "Update Counts" at bounding box center [672, 290] width 65 height 13
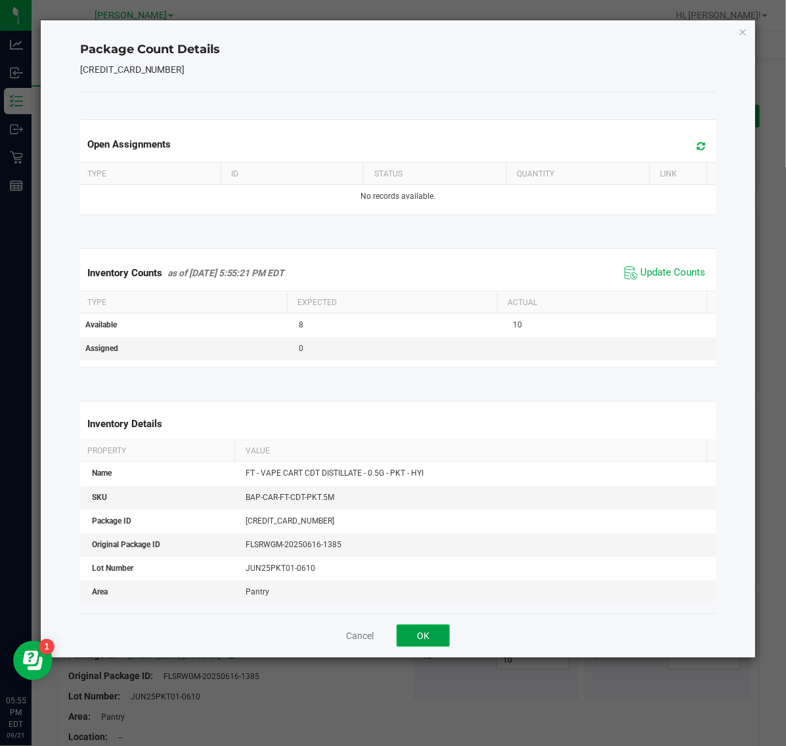
click at [432, 639] on button "OK" at bounding box center [422, 636] width 53 height 22
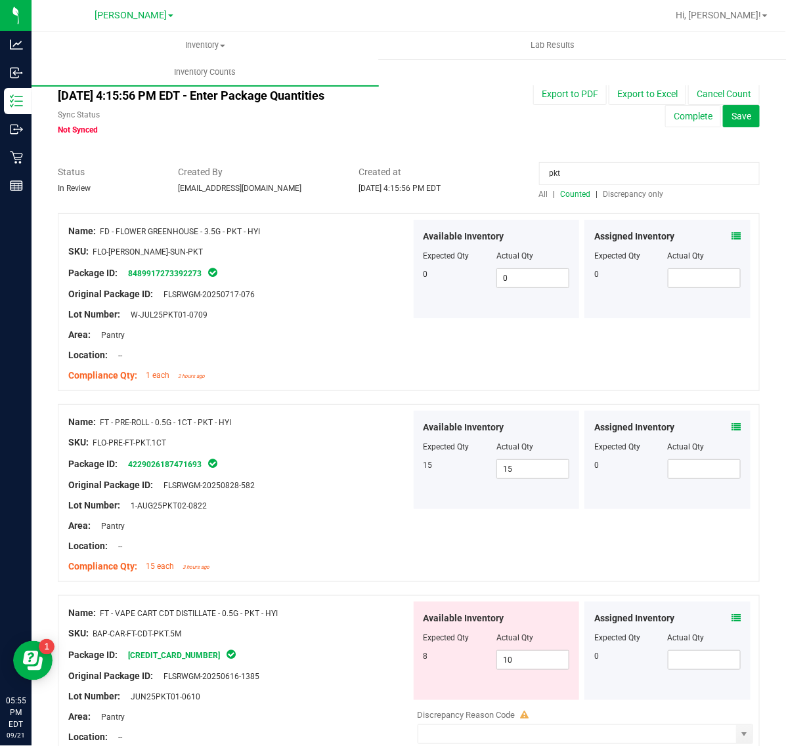
drag, startPoint x: 599, startPoint y: 175, endPoint x: 369, endPoint y: 175, distance: 229.7
click at [369, 175] on div "Status In Review Created By [EMAIL_ADDRESS][DOMAIN_NAME] Created at [DATE] 4:15…" at bounding box center [408, 182] width 721 height 35
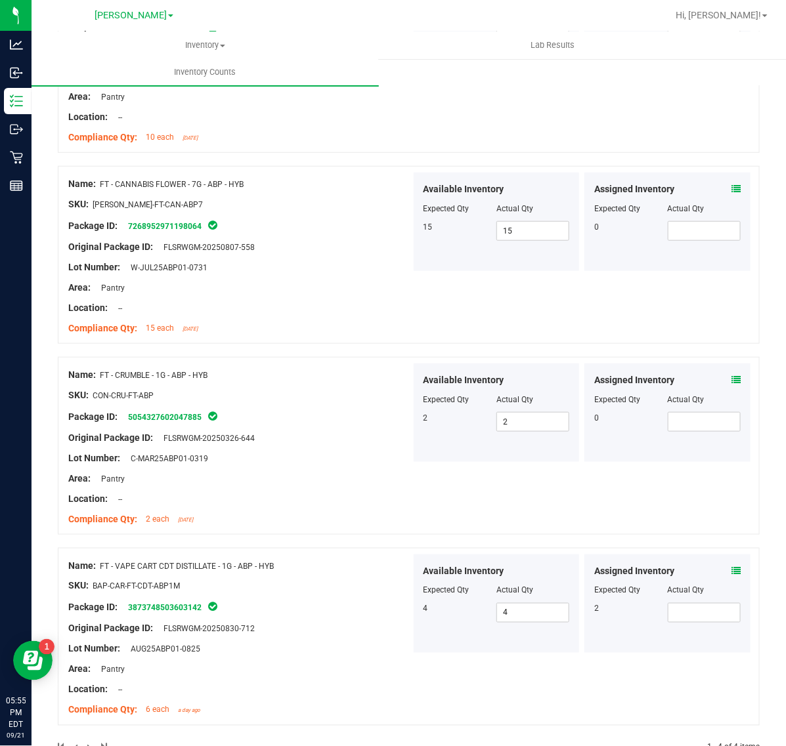
scroll to position [246, 0]
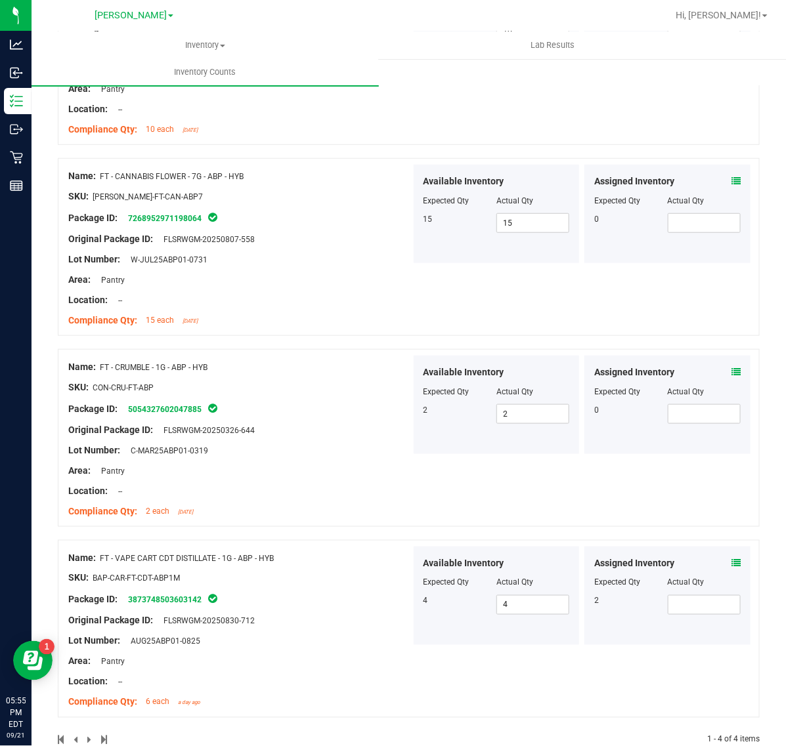
click at [717, 558] on div "Assigned Inventory" at bounding box center [667, 564] width 146 height 14
click at [728, 568] on div "Assigned Inventory Expected Qty Actual Qty 2" at bounding box center [667, 596] width 166 height 98
click at [731, 562] on icon at bounding box center [735, 562] width 9 height 9
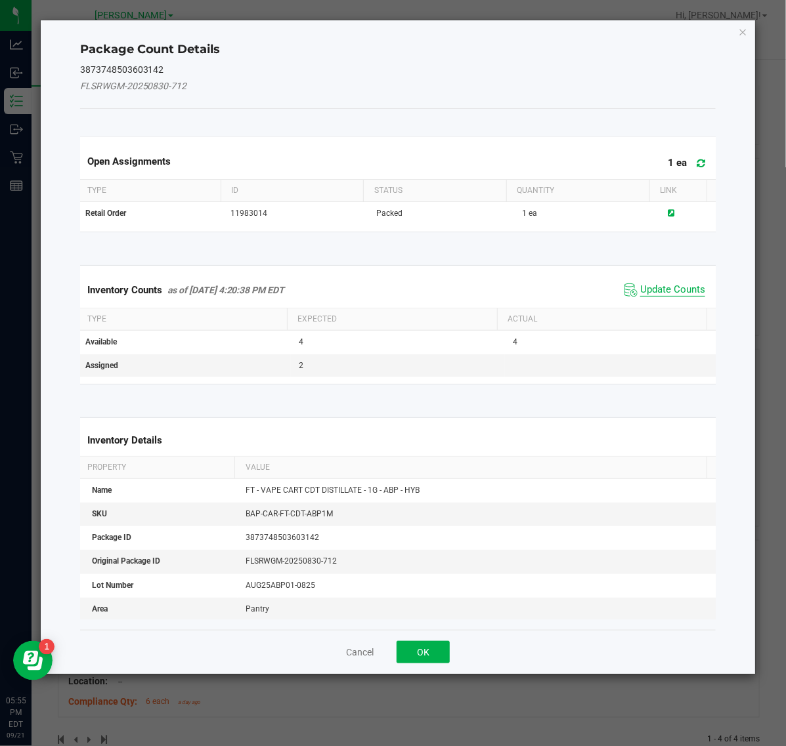
click at [663, 291] on span "Update Counts" at bounding box center [672, 290] width 65 height 13
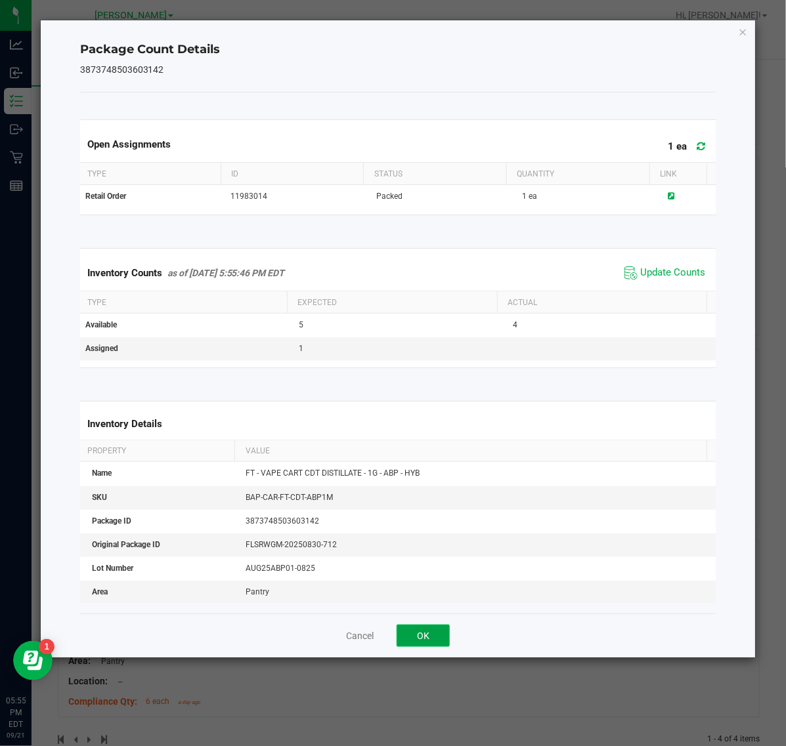
click at [428, 642] on button "OK" at bounding box center [422, 636] width 53 height 22
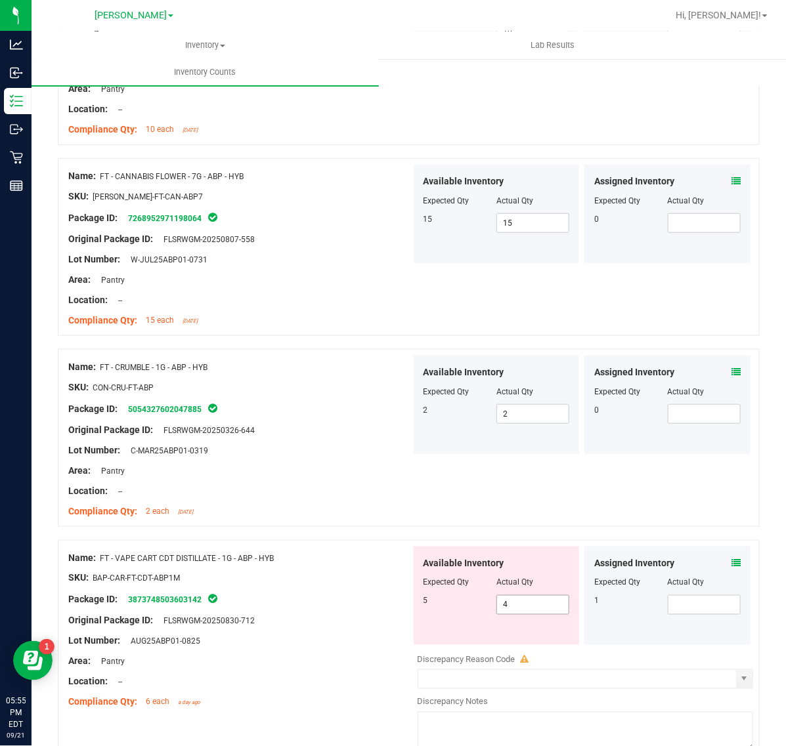
scroll to position [0, 0]
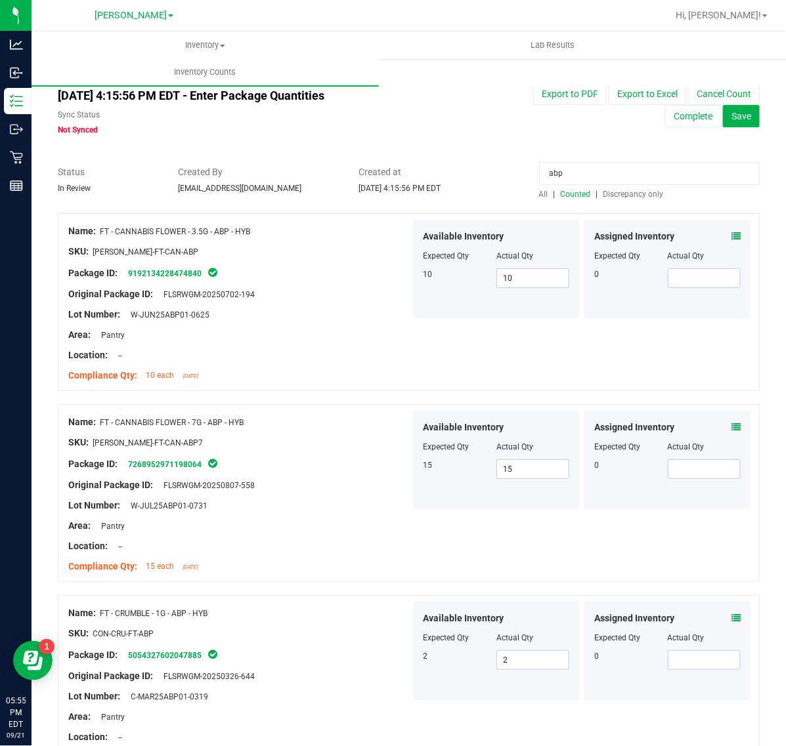
drag, startPoint x: 629, startPoint y: 166, endPoint x: 427, endPoint y: 158, distance: 201.6
click at [427, 158] on div "All counts [DATE] 4:15:56 PM EDT - Enter Package Quantities Sync Status Not Syn…" at bounding box center [409, 560] width 702 height 978
type input "wbv"
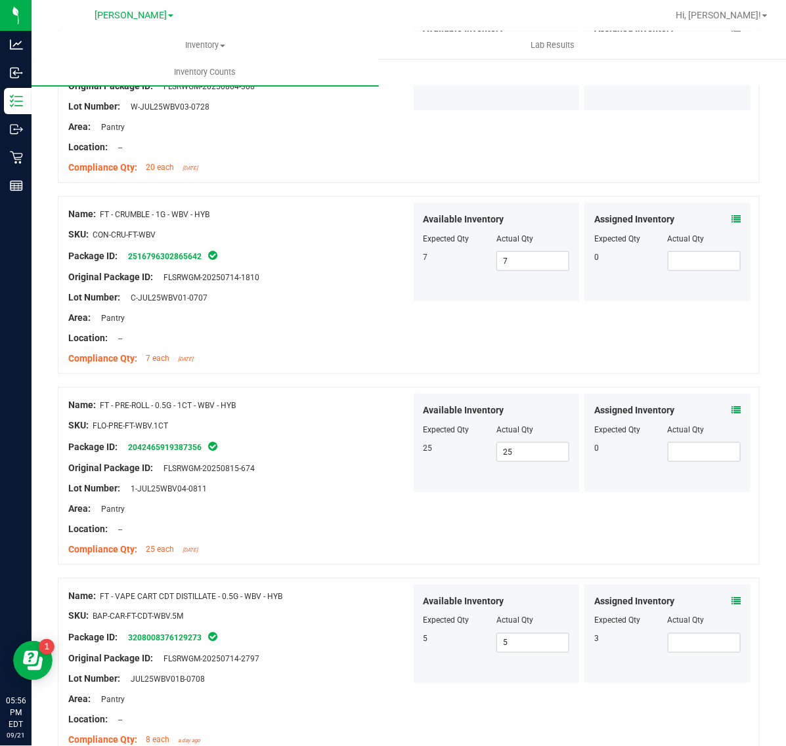
scroll to position [246, 0]
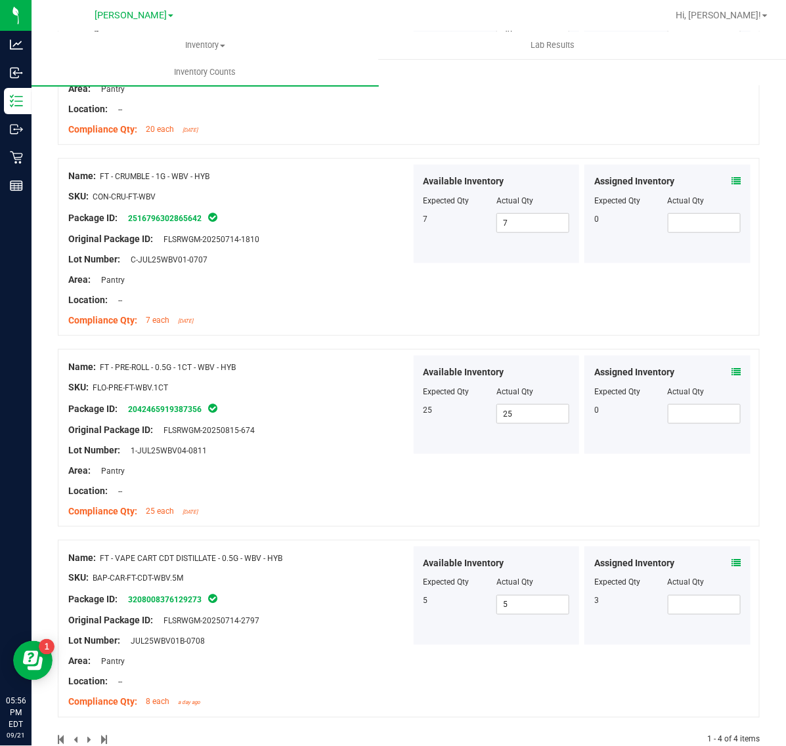
click at [731, 563] on icon at bounding box center [735, 562] width 9 height 9
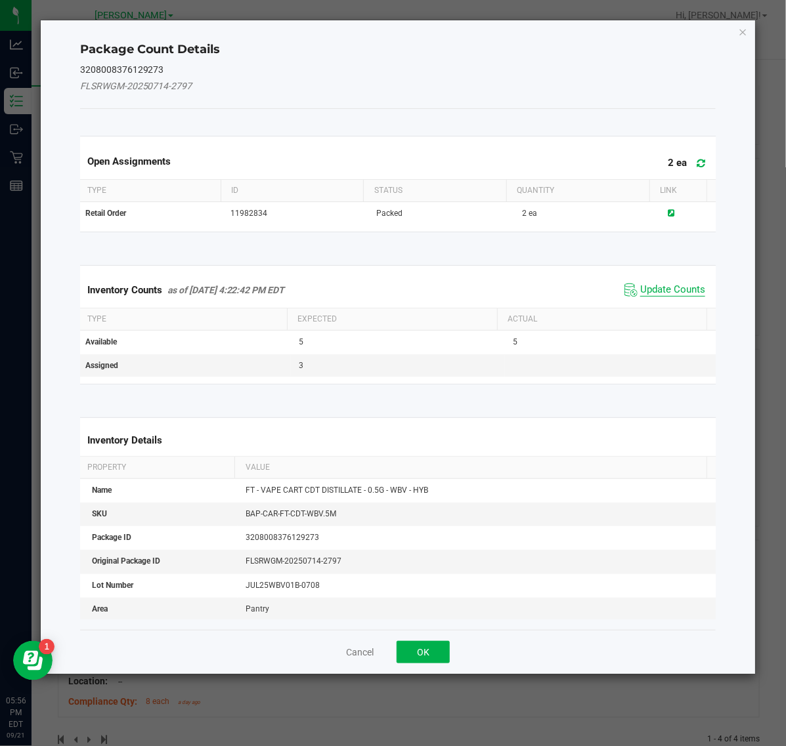
click at [662, 284] on span "Update Counts" at bounding box center [672, 290] width 65 height 13
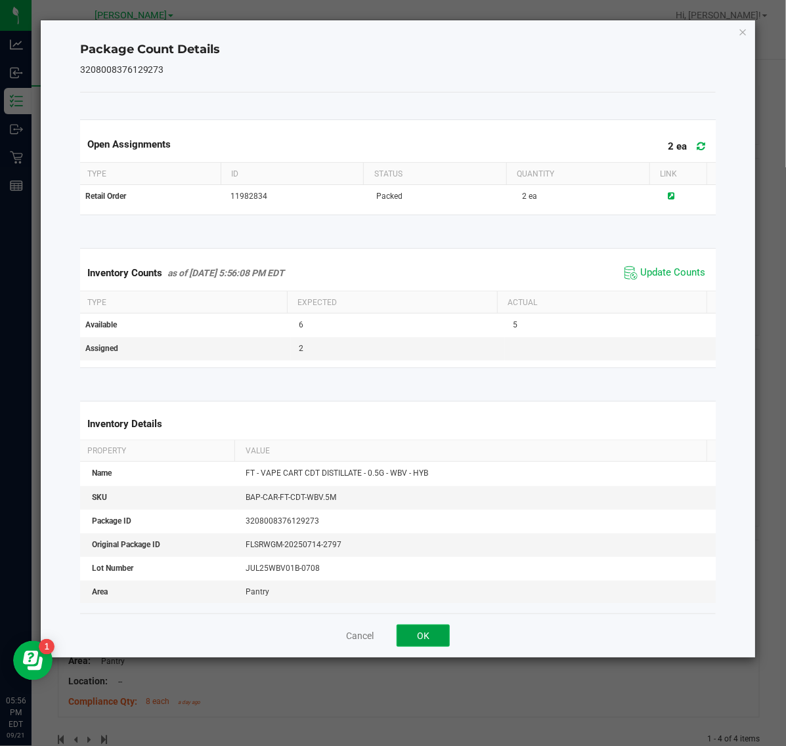
click at [438, 645] on button "OK" at bounding box center [422, 636] width 53 height 22
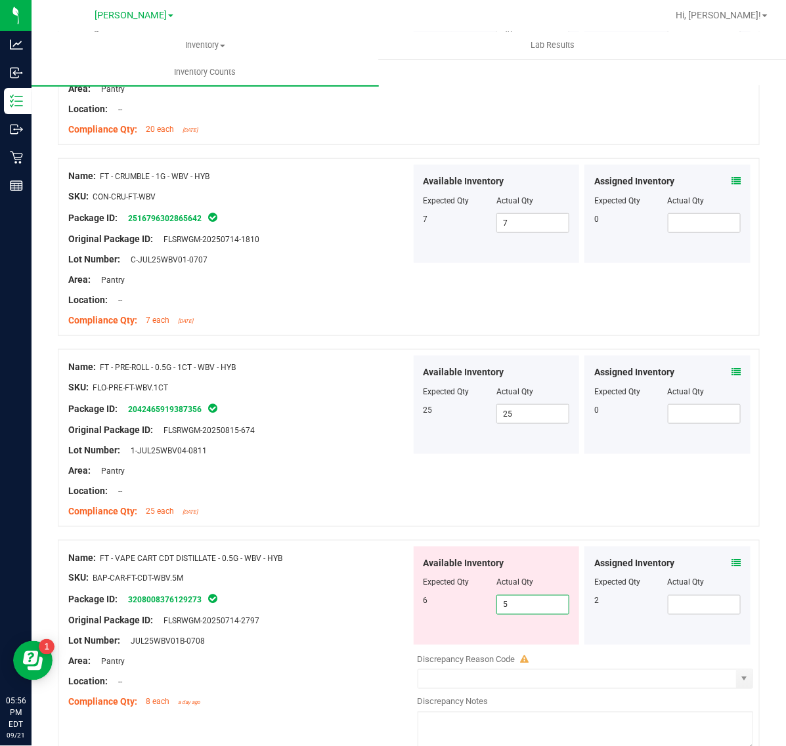
drag, startPoint x: 523, startPoint y: 602, endPoint x: 407, endPoint y: 587, distance: 117.1
click at [413, 587] on div "Available Inventory Expected Qty Actual Qty 6 5 5" at bounding box center [496, 596] width 166 height 98
type input "6"
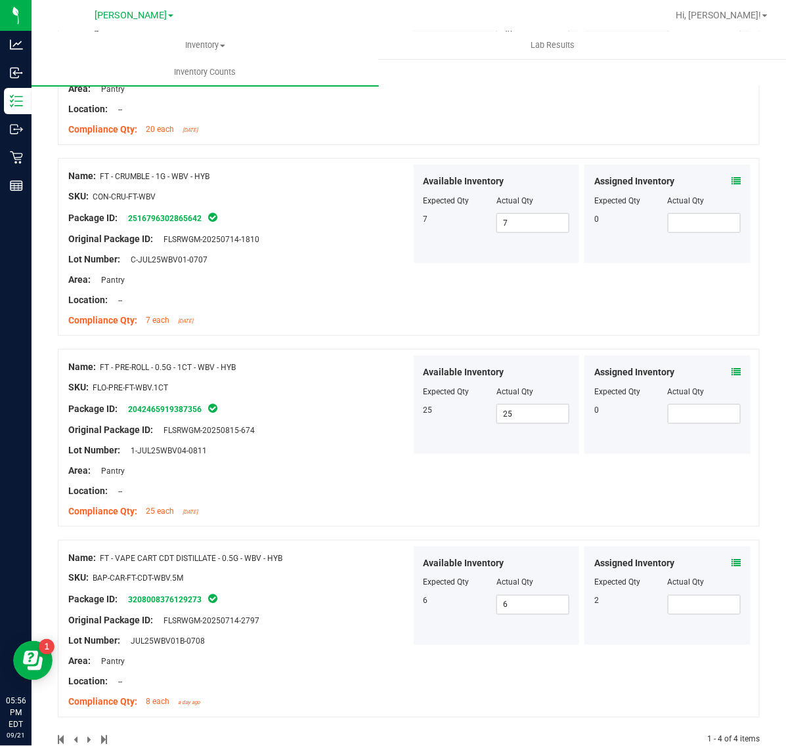
click at [320, 572] on div "SKU: BAP-CAR-FT-CDT-WBV.5M" at bounding box center [239, 579] width 343 height 14
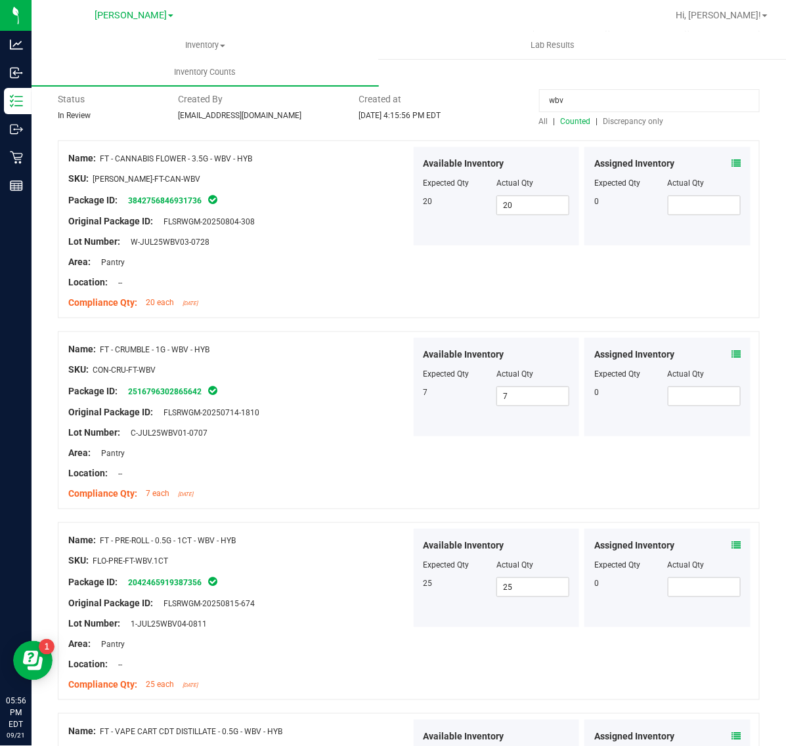
scroll to position [0, 0]
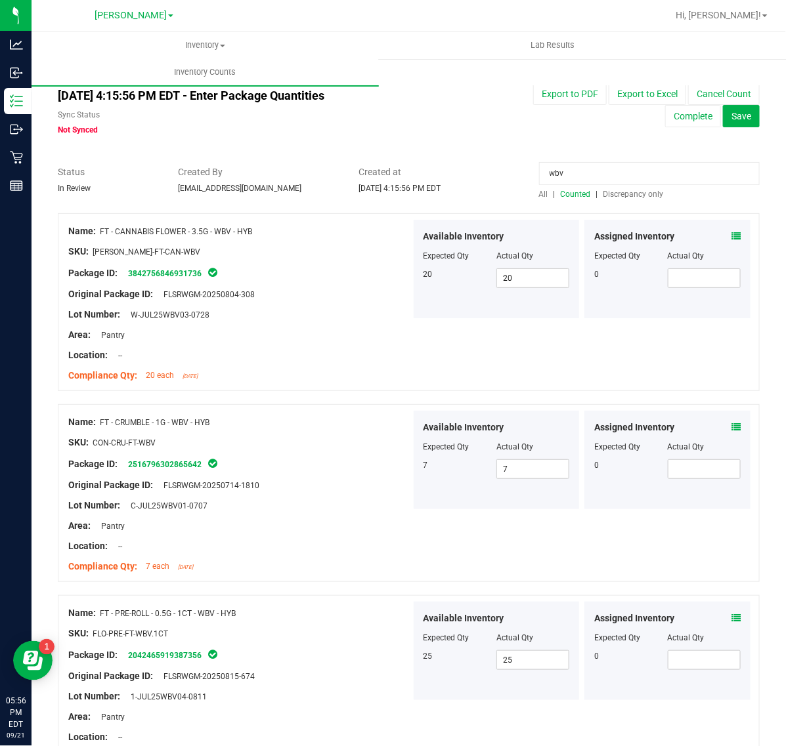
drag, startPoint x: 500, startPoint y: 175, endPoint x: 153, endPoint y: 175, distance: 347.2
click at [153, 175] on div "Status In Review Created By [EMAIL_ADDRESS][DOMAIN_NAME] Created at [DATE] 4:15…" at bounding box center [408, 182] width 721 height 35
type input "lmz"
click at [506, 125] on div "Export to PDF Export to Excel Cancel Count Complete Save" at bounding box center [619, 105] width 301 height 45
click at [484, 135] on div "[DATE] 4:15:56 PM EDT - Enter Package Quantities Sync Status Not Synced Export …" at bounding box center [408, 109] width 721 height 53
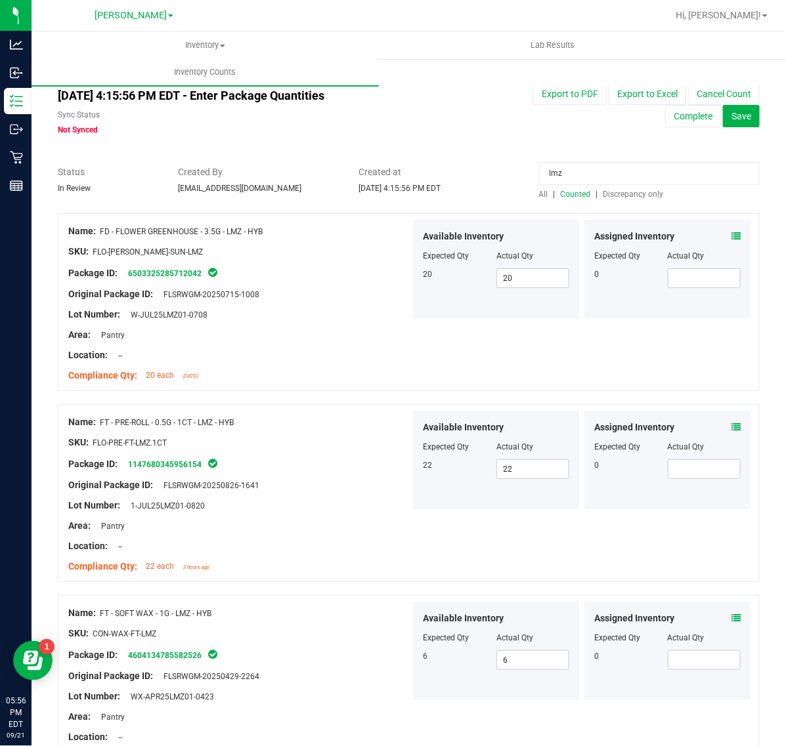
click at [405, 191] on span "[DATE] 4:15:56 PM EDT" at bounding box center [399, 188] width 82 height 9
click at [437, 144] on div "All counts [DATE] 4:15:56 PM EDT - Enter Package Quantities Sync Status Not Syn…" at bounding box center [409, 635] width 702 height 1129
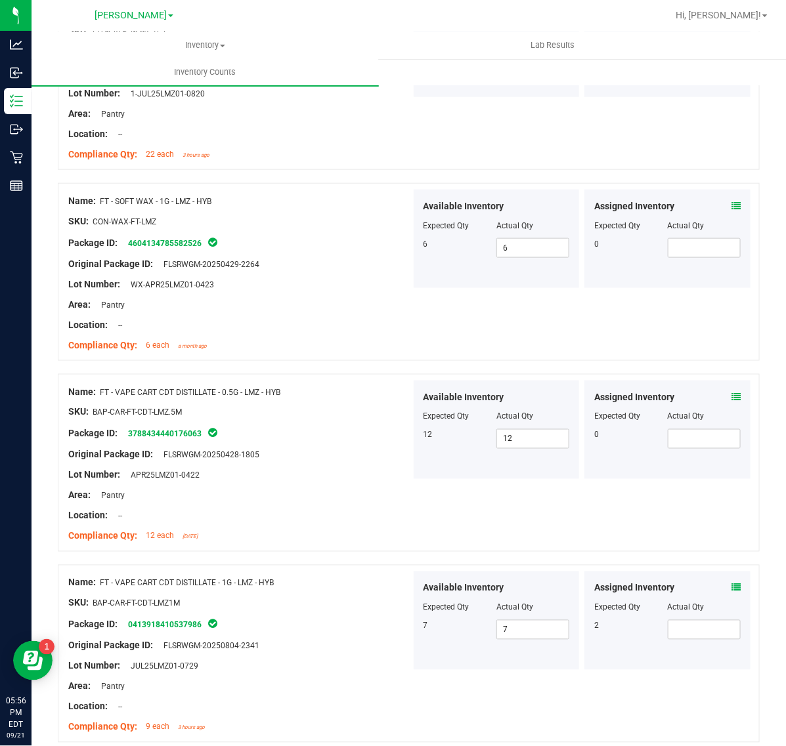
scroll to position [467, 0]
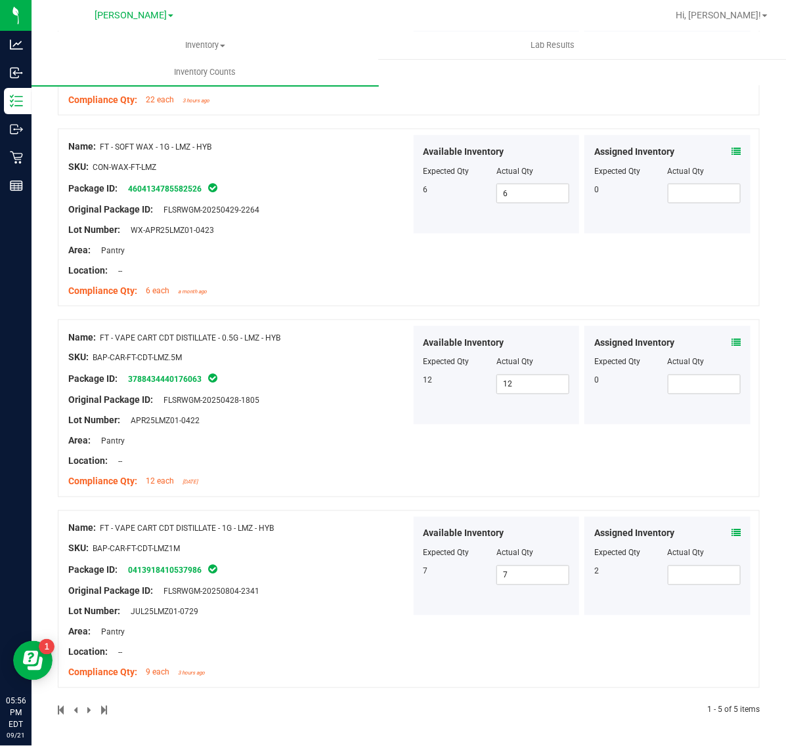
click at [731, 534] on icon at bounding box center [735, 533] width 9 height 9
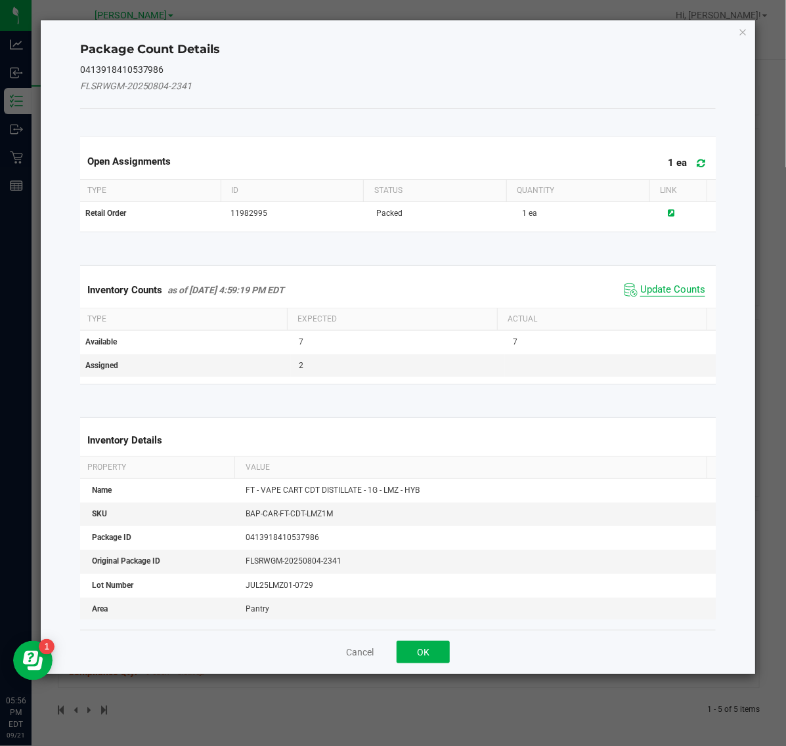
click at [651, 293] on span "Update Counts" at bounding box center [672, 290] width 65 height 13
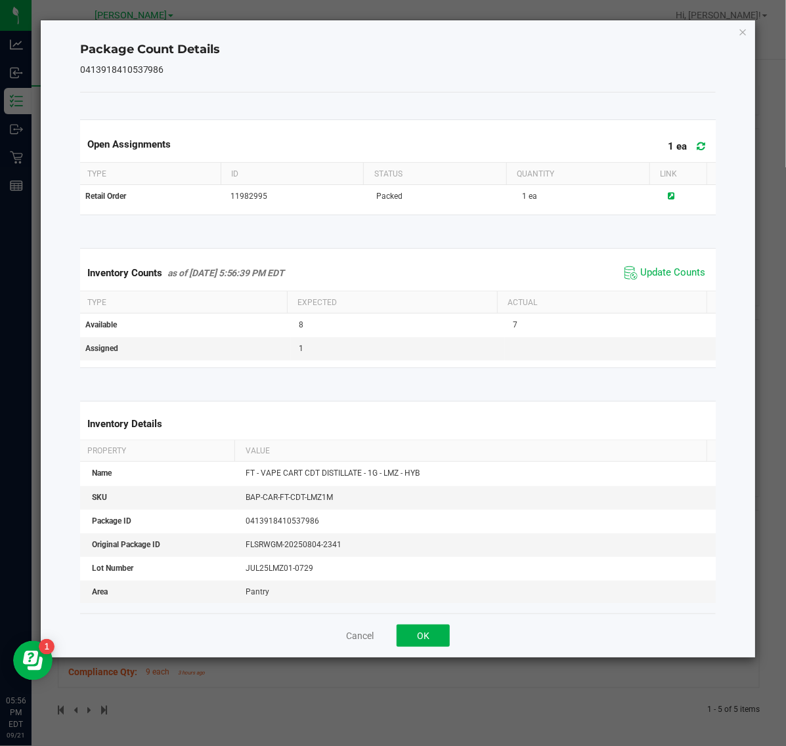
click at [437, 621] on div "Cancel OK" at bounding box center [398, 636] width 636 height 44
click at [433, 634] on button "OK" at bounding box center [422, 636] width 53 height 22
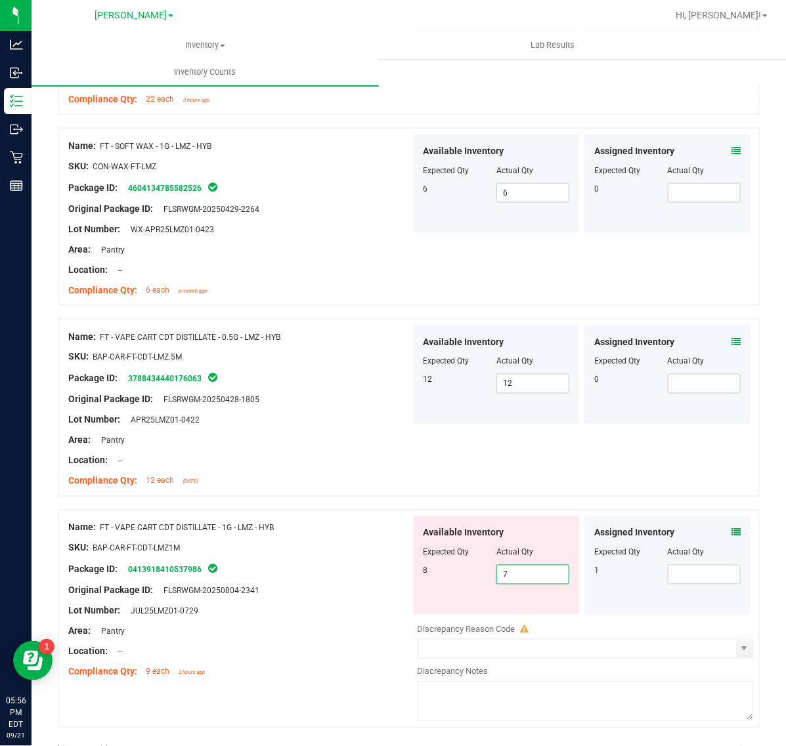
drag, startPoint x: 520, startPoint y: 575, endPoint x: 401, endPoint y: 558, distance: 120.7
click at [399, 563] on div "Name: FT - VAPE CART CDT DISTILLATE - 1G - LMZ - HYB SKU: BAP-CAR-FT-CDT-LMZ1M …" at bounding box center [409, 619] width 702 height 219
type input "8"
click at [306, 455] on div "Location: --" at bounding box center [239, 461] width 343 height 14
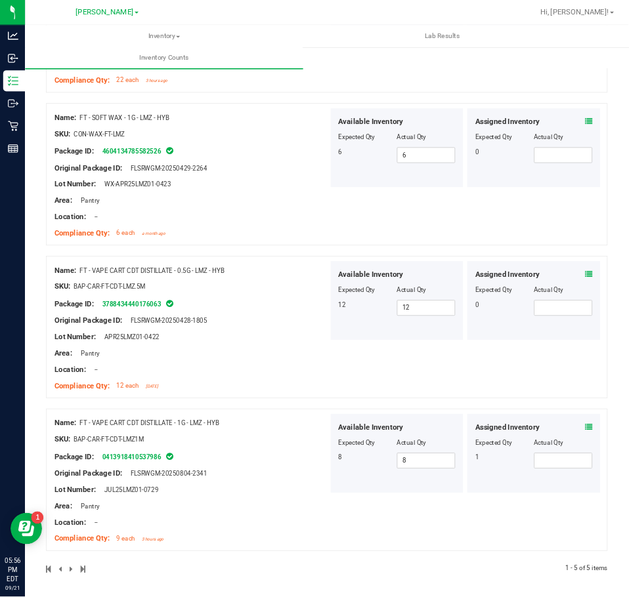
scroll to position [0, 0]
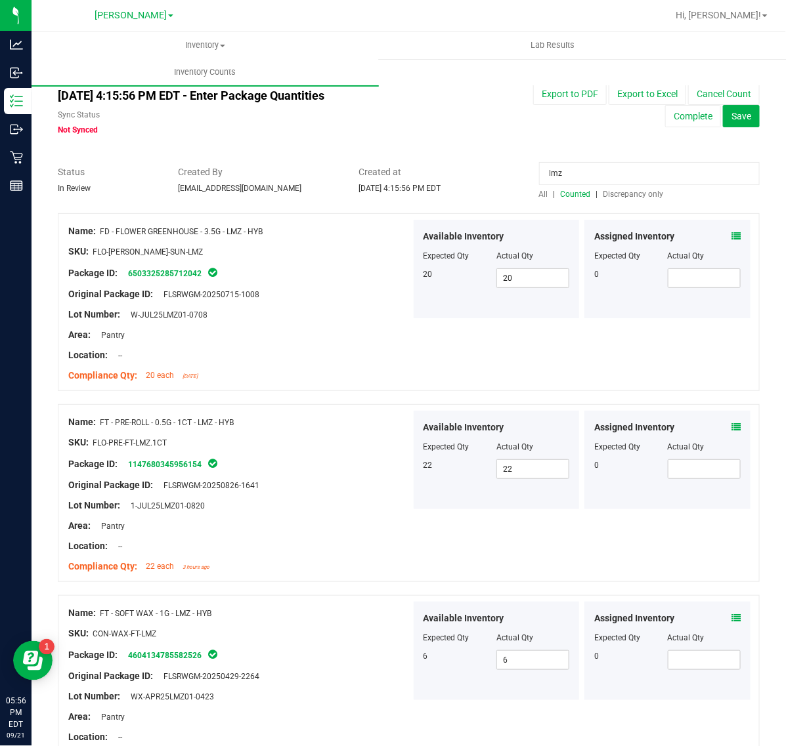
click at [631, 196] on span "Discrepancy only" at bounding box center [633, 194] width 60 height 9
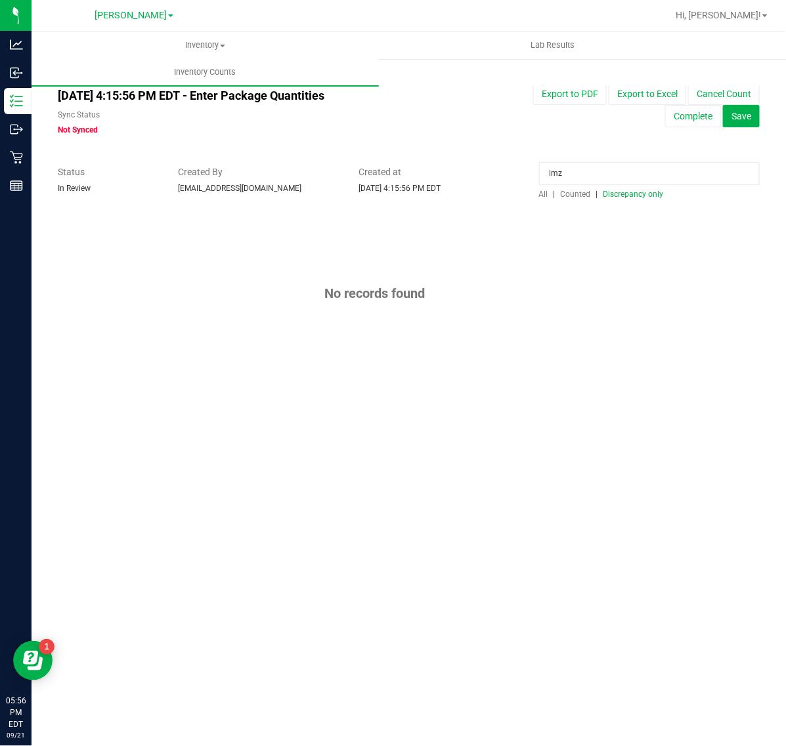
drag, startPoint x: 598, startPoint y: 172, endPoint x: 158, endPoint y: 167, distance: 439.7
click at [158, 167] on div "Status In Review Created By [EMAIL_ADDRESS][DOMAIN_NAME] Created at [DATE] 4:15…" at bounding box center [408, 182] width 721 height 35
click at [539, 247] on div "No records found" at bounding box center [409, 293] width 702 height 160
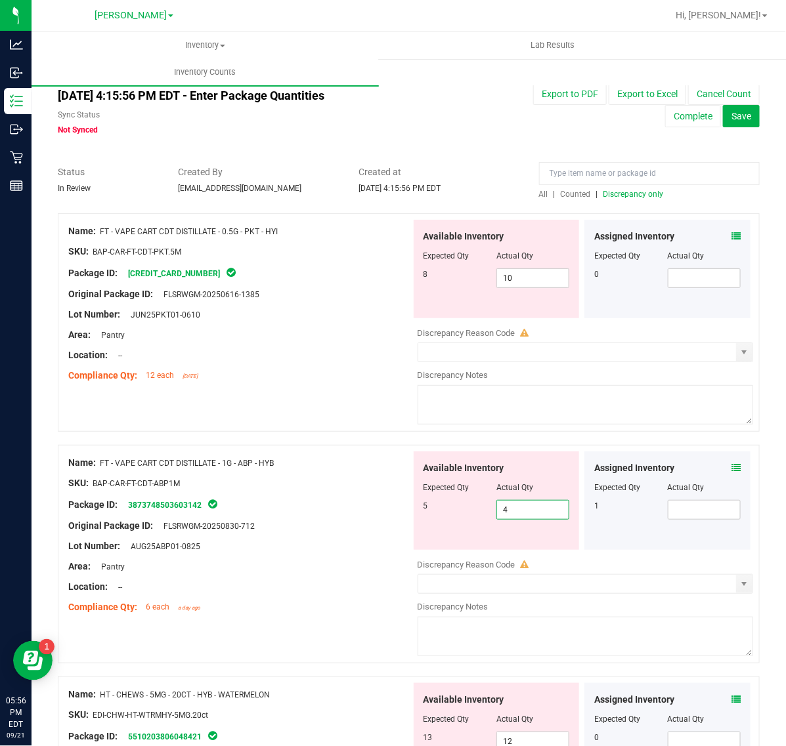
drag, startPoint x: 514, startPoint y: 504, endPoint x: 465, endPoint y: 509, distance: 49.5
click at [466, 507] on div "5 4 4" at bounding box center [496, 510] width 146 height 20
type input "5"
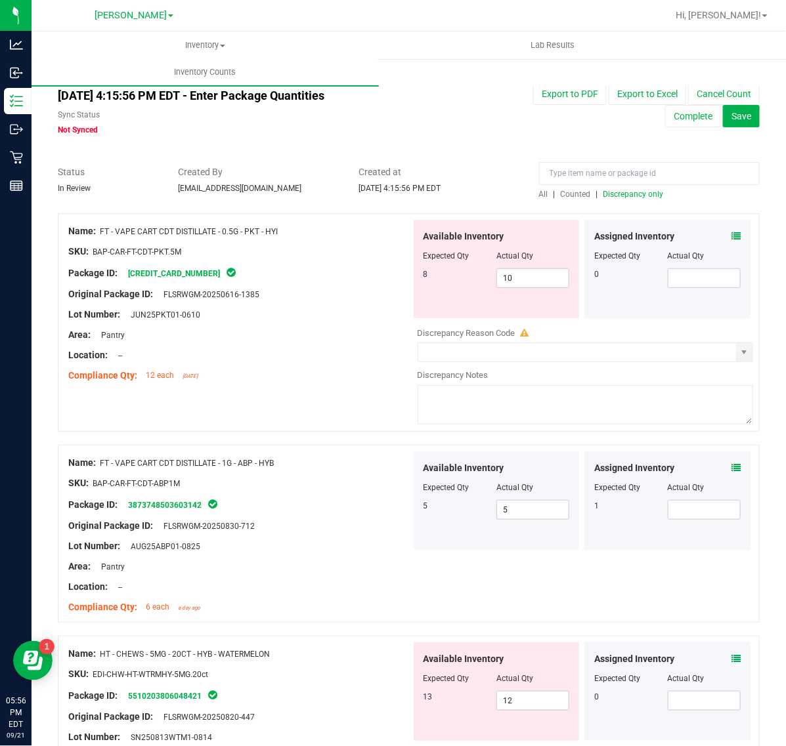
click at [345, 389] on div "Name: FT - VAPE CART CDT DISTILLATE - 0.5G - PKT - HYI SKU: BAP-CAR-FT-CDT-PKT.…" at bounding box center [409, 322] width 702 height 219
click at [336, 135] on div "Sync Status Not Synced" at bounding box center [258, 122] width 401 height 27
click at [738, 118] on span "Save" at bounding box center [741, 116] width 20 height 11
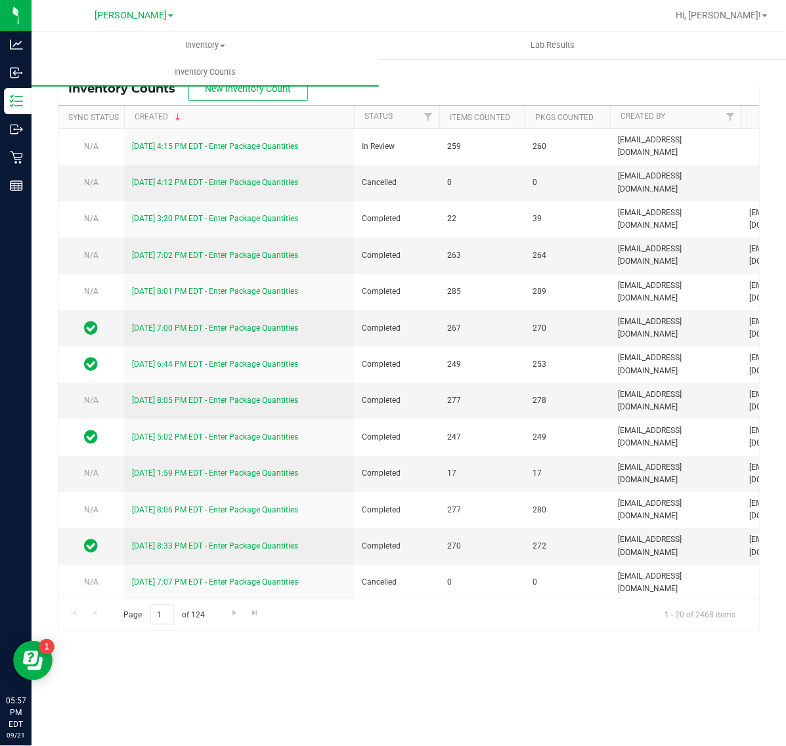
click at [432, 66] on div "Inventory All packages All inventory Waste log Create inventory Lab Results Inv…" at bounding box center [425, 59] width 786 height 54
click at [435, 83] on div "Inventory All packages All inventory Waste log Create inventory Lab Results Inv…" at bounding box center [425, 59] width 786 height 54
click at [369, 694] on div "Inventory All packages All inventory Waste log Create inventory Lab Results Inv…" at bounding box center [409, 389] width 754 height 715
